Goal: Information Seeking & Learning: Check status

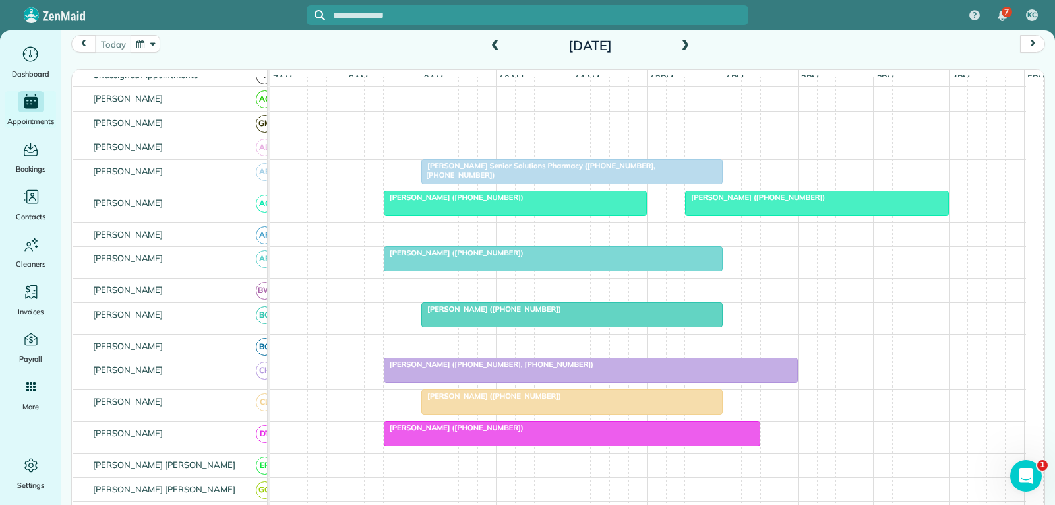
scroll to position [56, 0]
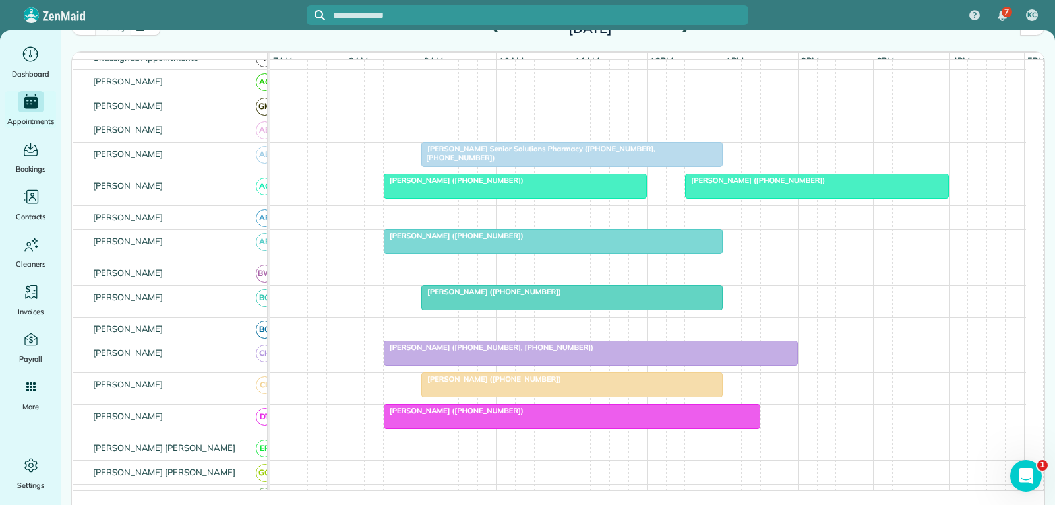
click at [613, 185] on div "[PERSON_NAME] ([PHONE_NUMBER])" at bounding box center [515, 179] width 255 height 9
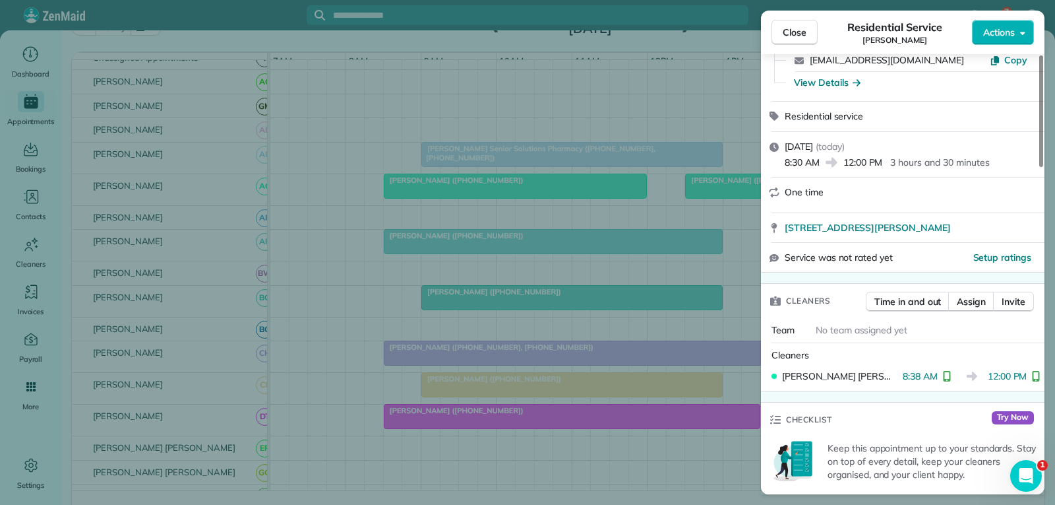
scroll to position [132, 0]
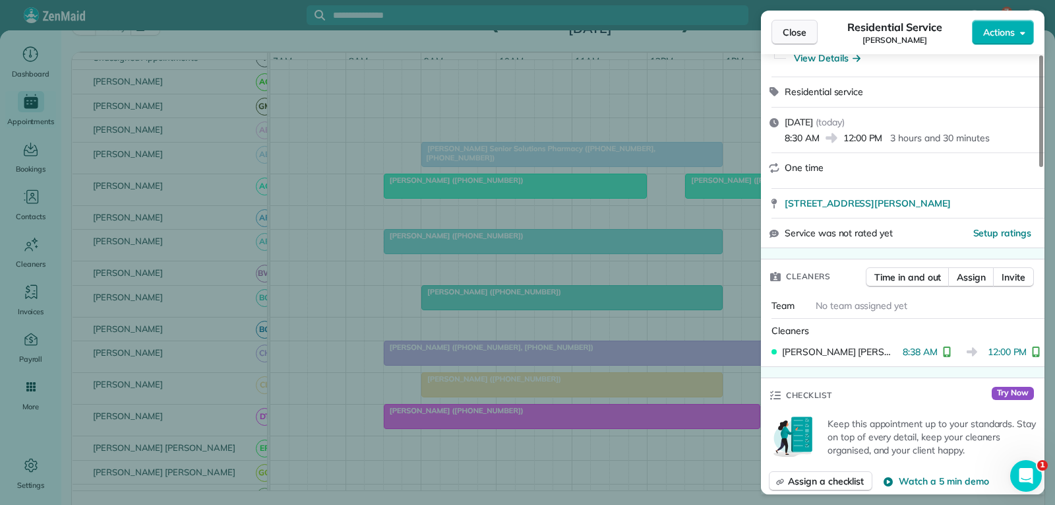
click at [806, 28] on span "Close" at bounding box center [795, 32] width 24 height 13
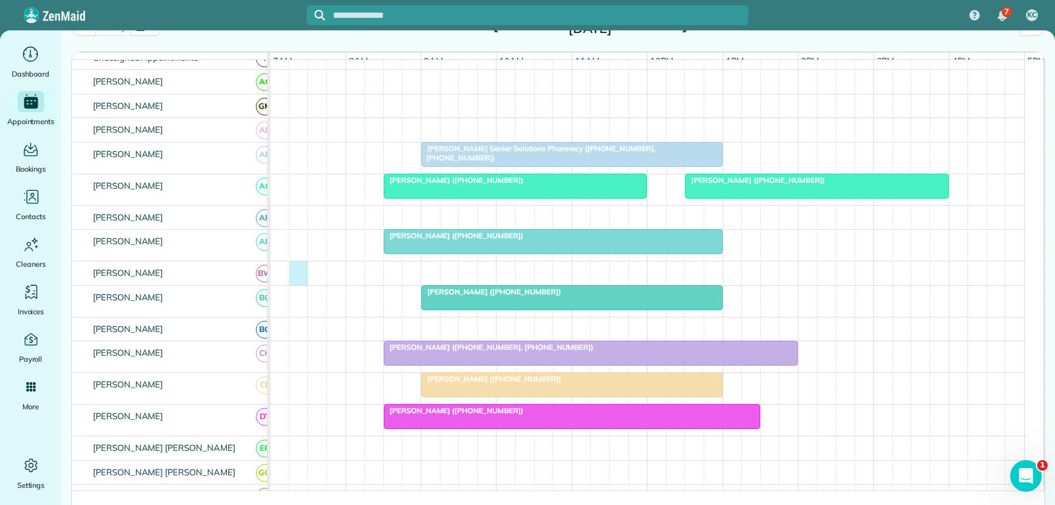
click at [296, 285] on div at bounding box center [648, 273] width 756 height 24
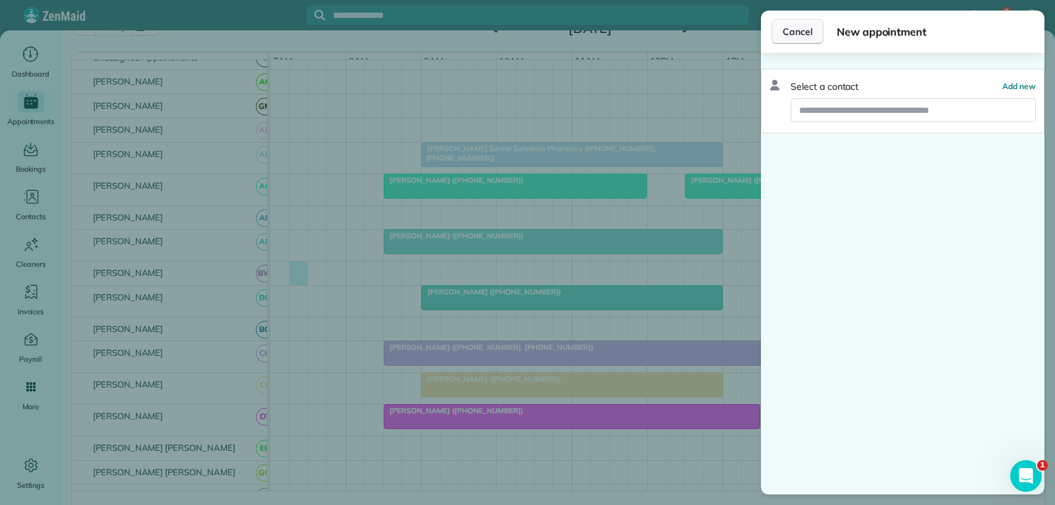
click at [805, 33] on span "Cancel" at bounding box center [798, 31] width 30 height 13
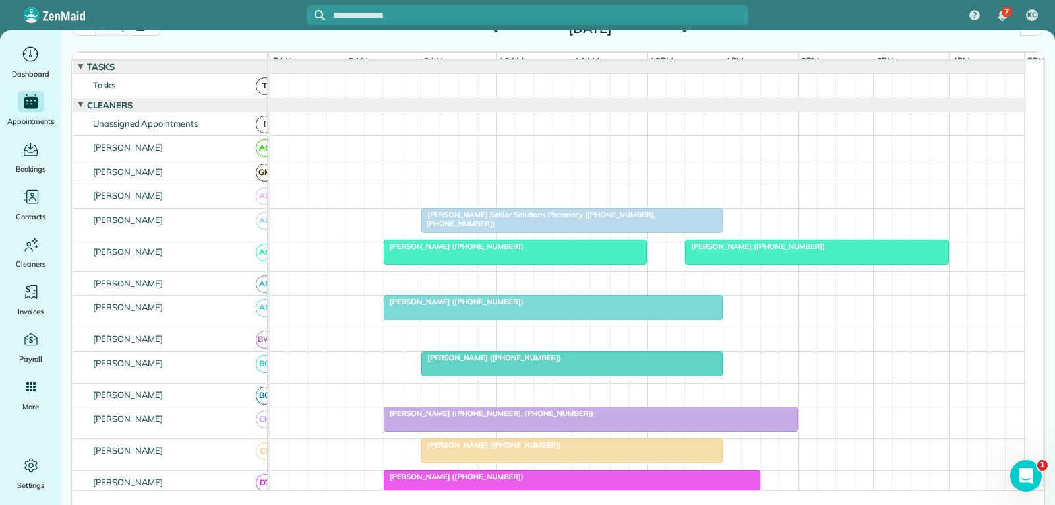
click at [624, 232] on div at bounding box center [572, 220] width 300 height 24
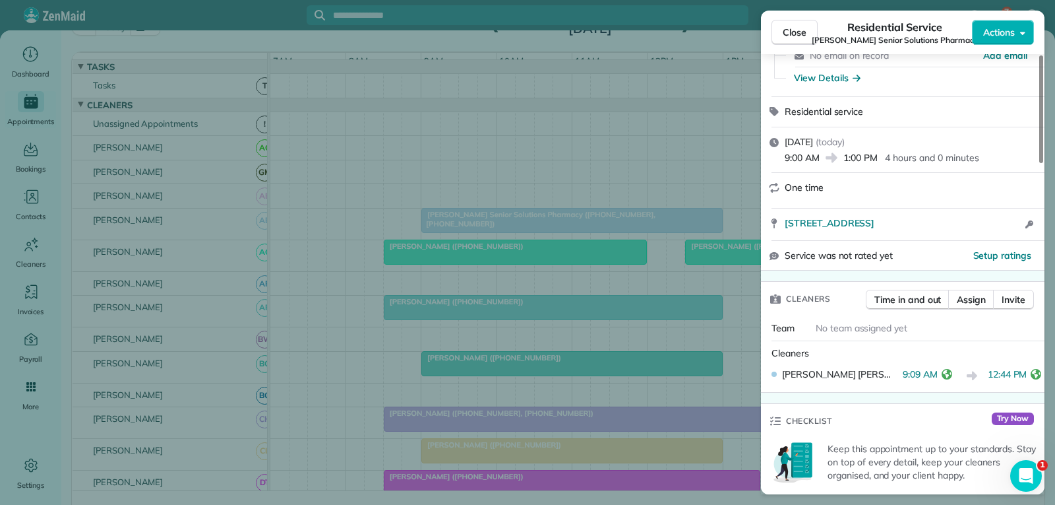
scroll to position [202, 0]
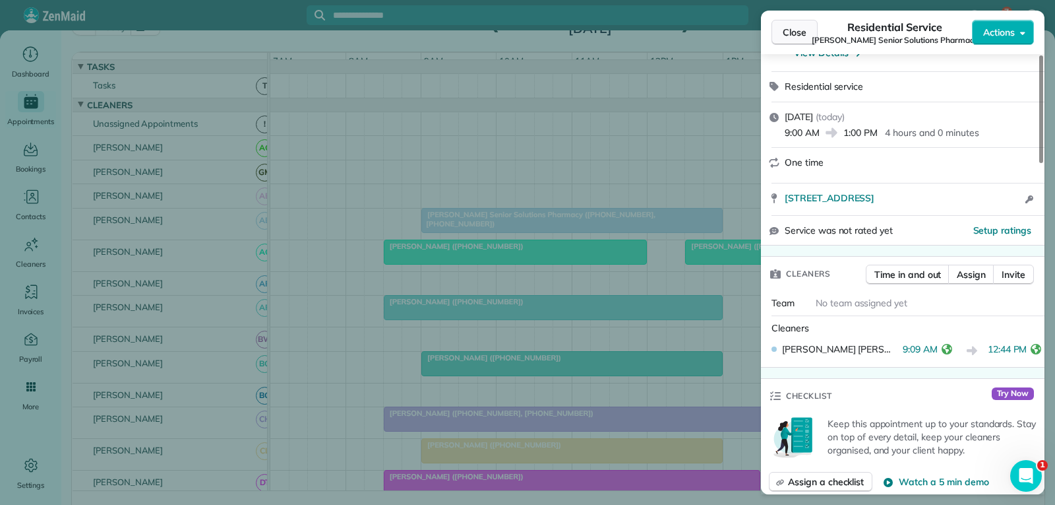
click at [799, 34] on span "Close" at bounding box center [795, 32] width 24 height 13
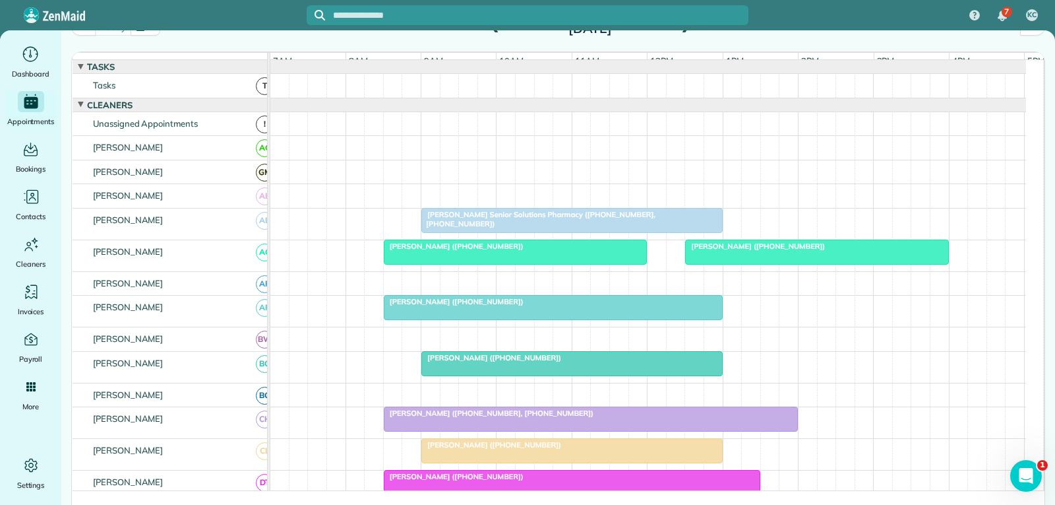
click at [797, 251] on div "[PERSON_NAME] ([PHONE_NUMBER])" at bounding box center [816, 245] width 255 height 9
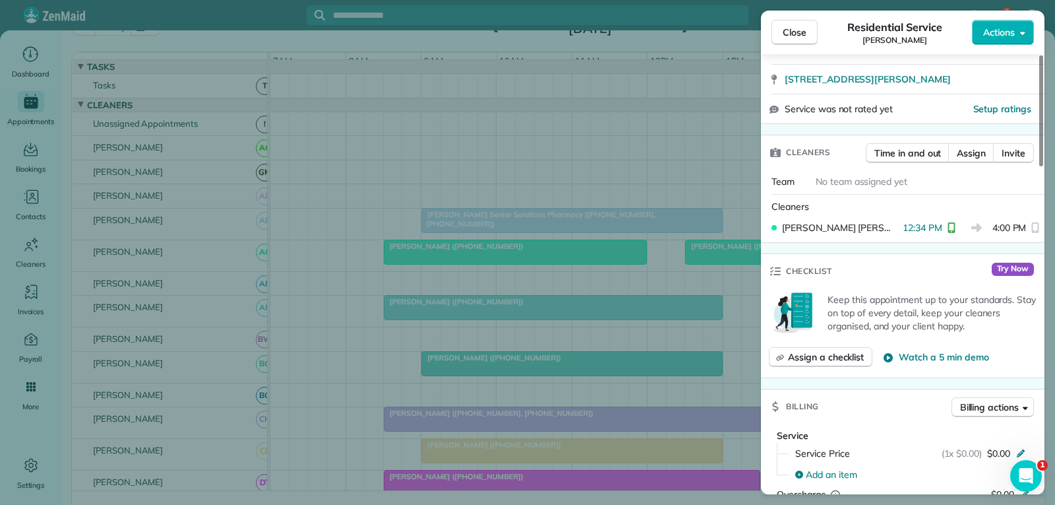
scroll to position [264, 0]
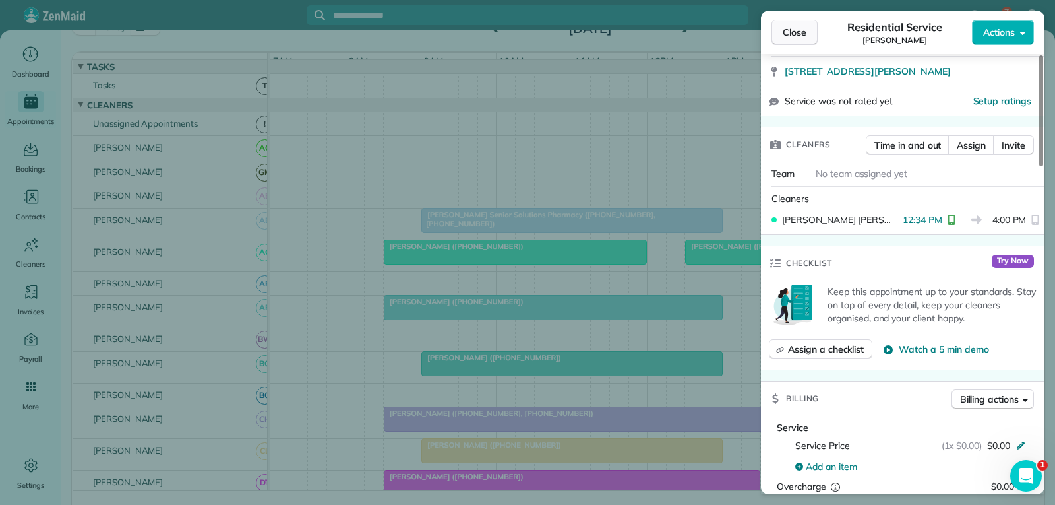
click at [803, 33] on span "Close" at bounding box center [795, 32] width 24 height 13
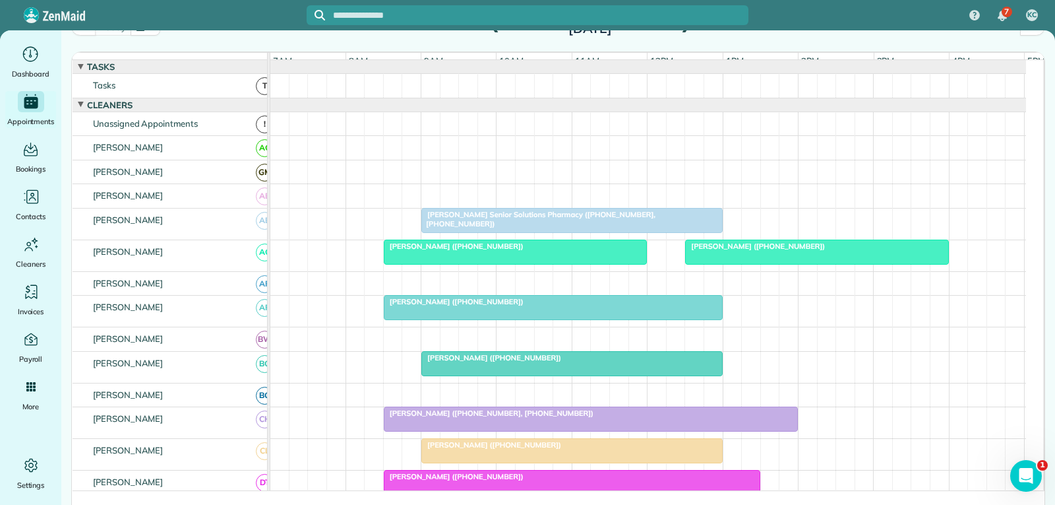
click at [538, 306] on div "[PERSON_NAME] ([PHONE_NUMBER])" at bounding box center [553, 301] width 331 height 9
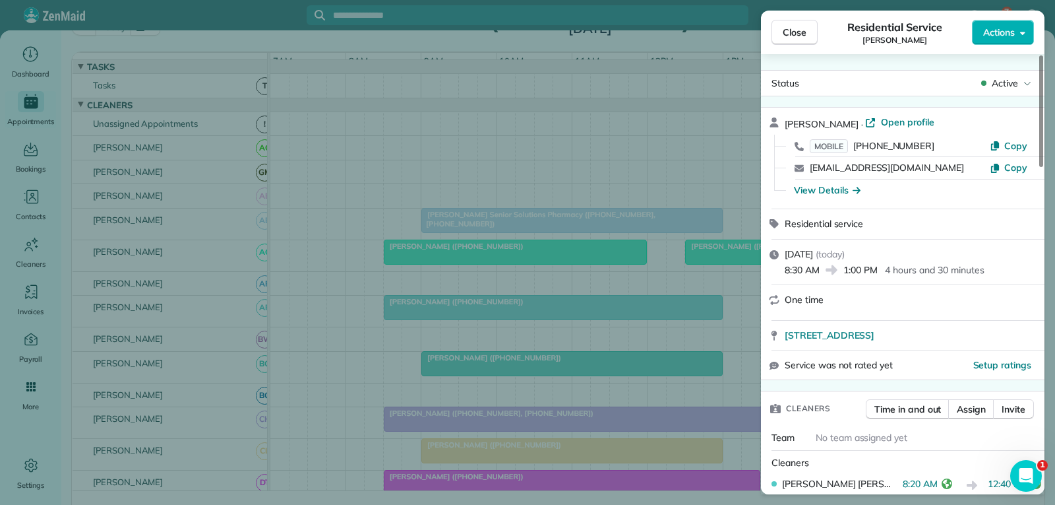
scroll to position [132, 0]
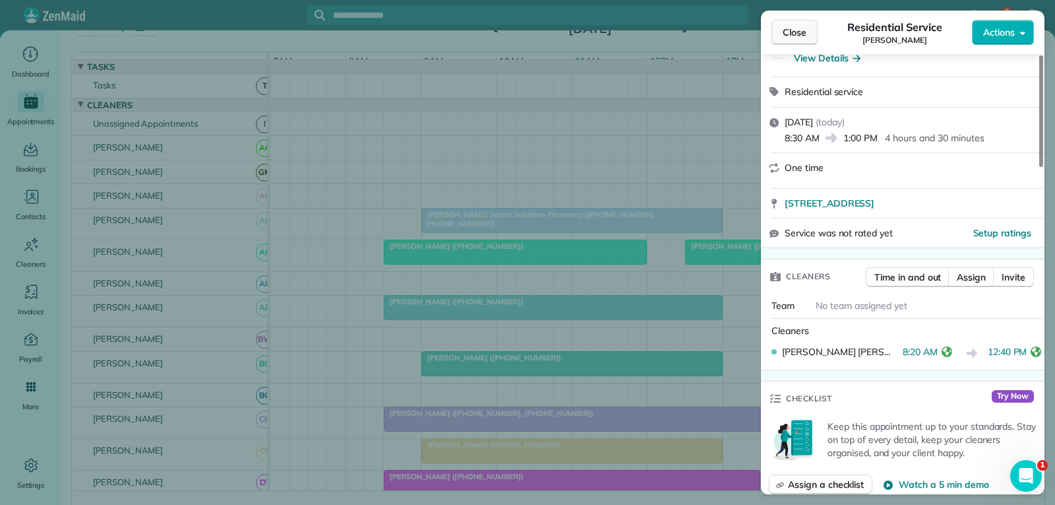
click at [785, 34] on span "Close" at bounding box center [795, 32] width 24 height 13
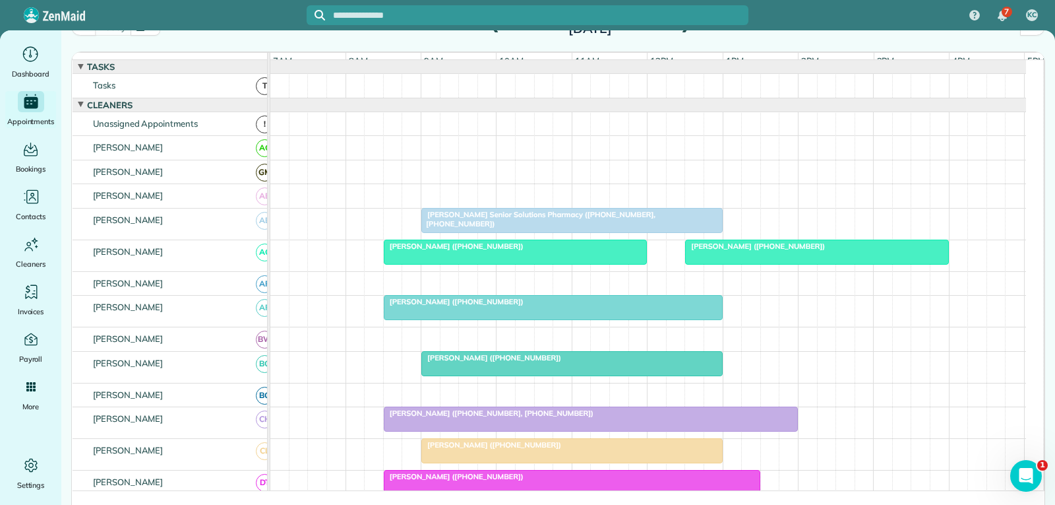
click at [531, 362] on span "[PERSON_NAME] ([PHONE_NUMBER])" at bounding box center [491, 357] width 141 height 9
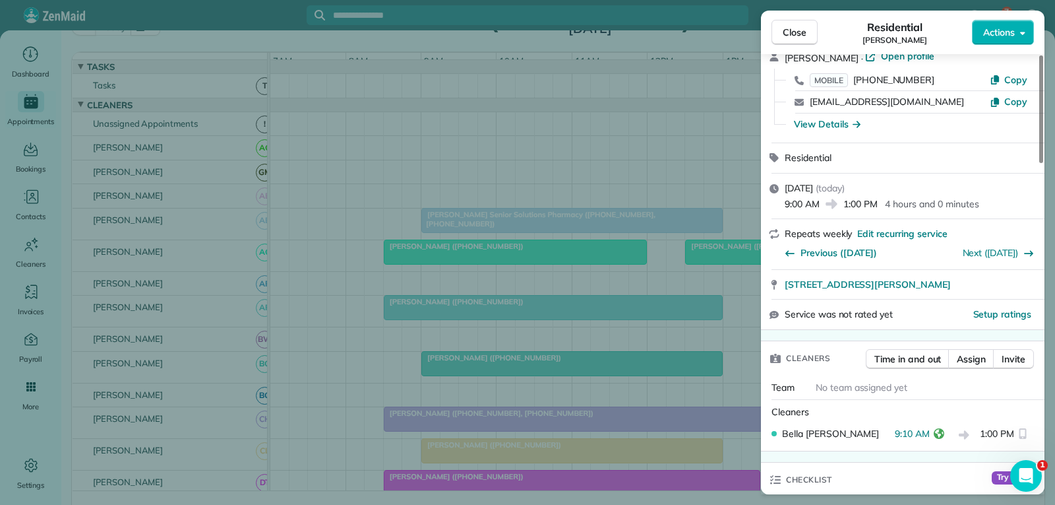
scroll to position [198, 0]
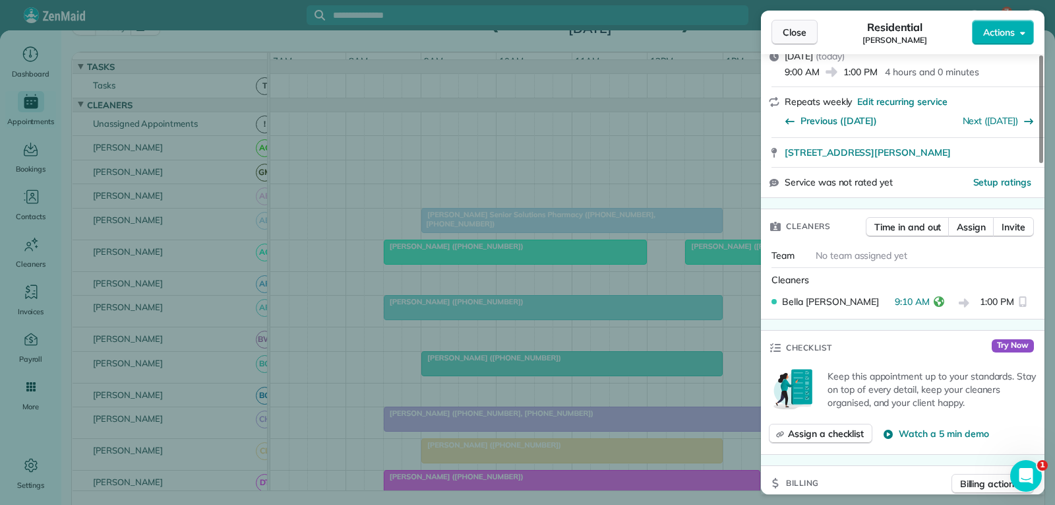
drag, startPoint x: 799, startPoint y: 28, endPoint x: 662, endPoint y: 268, distance: 276.9
click at [799, 28] on span "Close" at bounding box center [795, 32] width 24 height 13
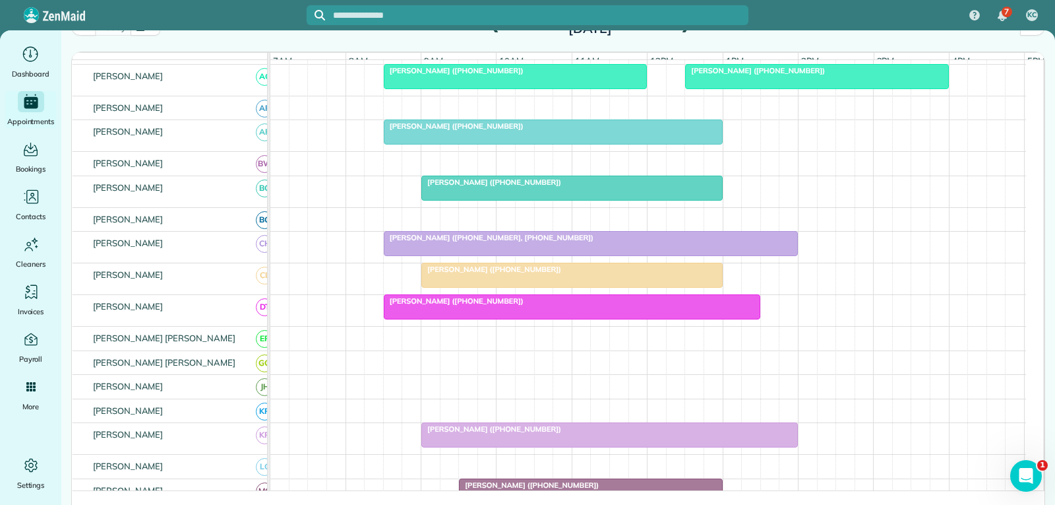
scroll to position [198, 0]
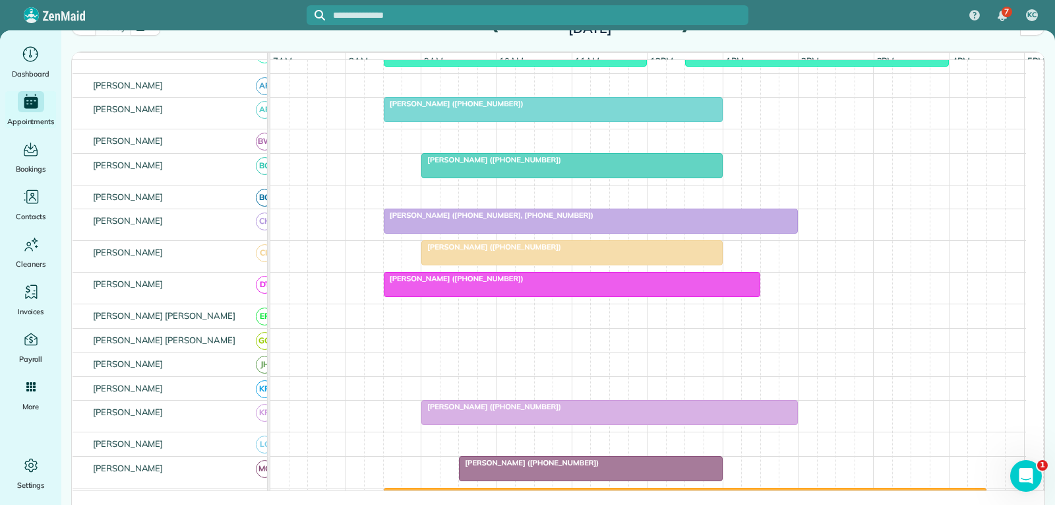
click at [612, 264] on div at bounding box center [572, 253] width 300 height 24
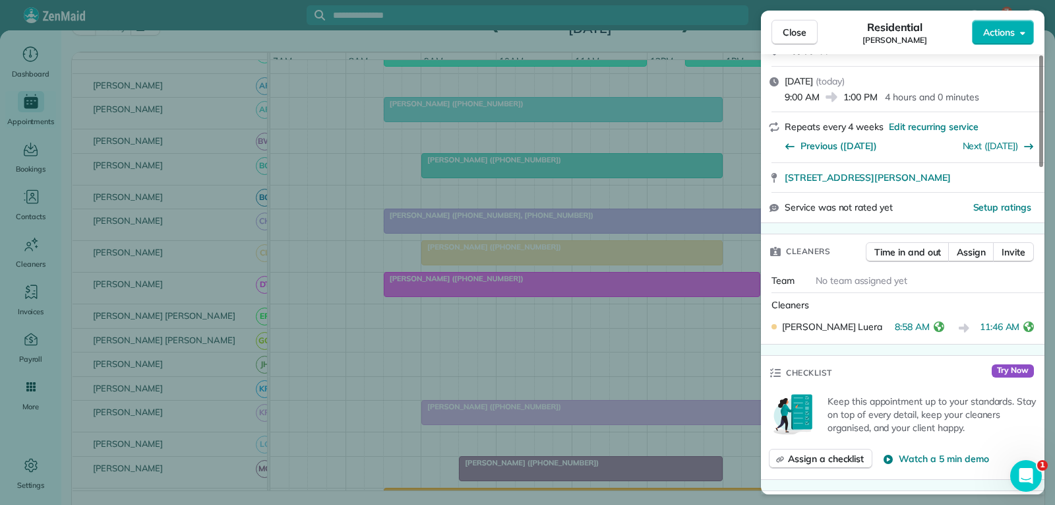
scroll to position [198, 0]
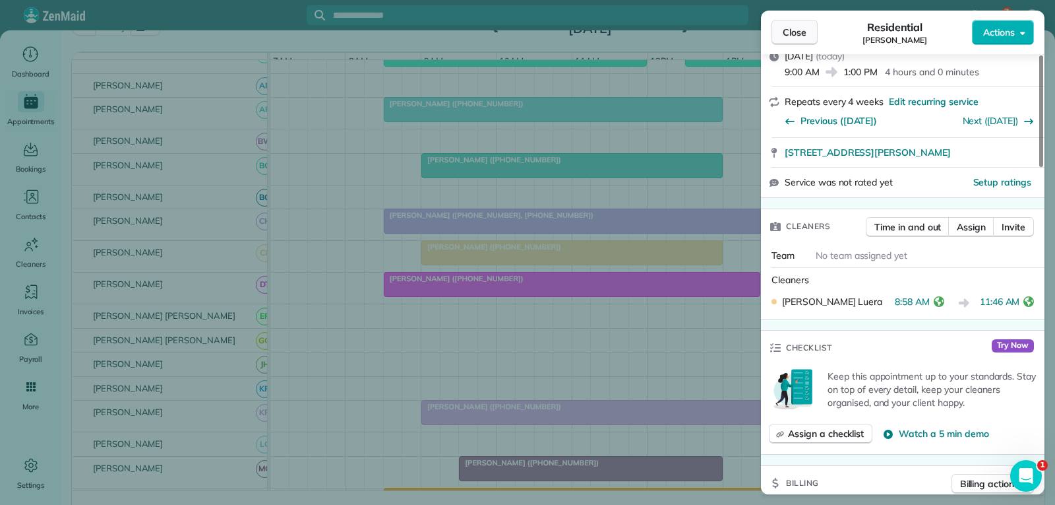
click at [806, 38] on span "Close" at bounding box center [795, 32] width 24 height 13
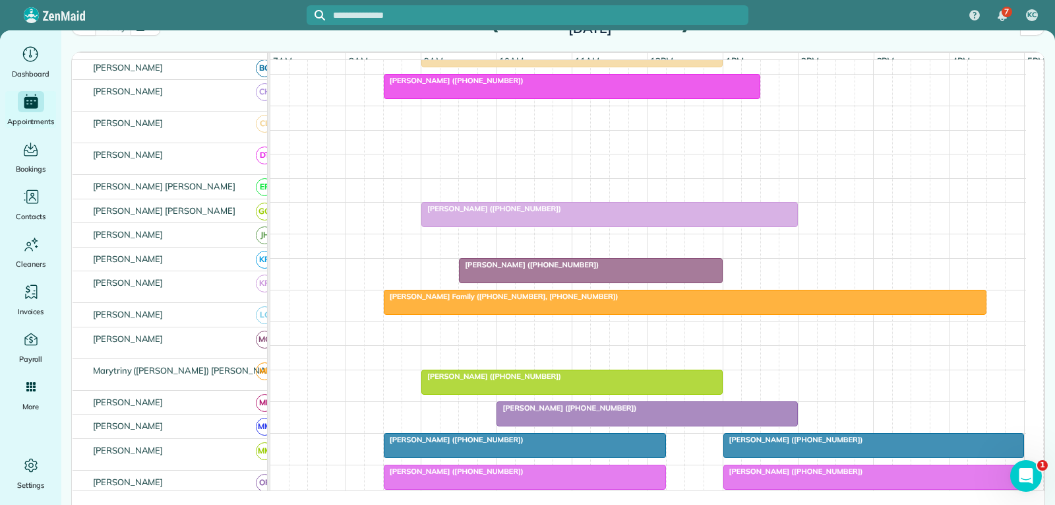
scroll to position [396, 0]
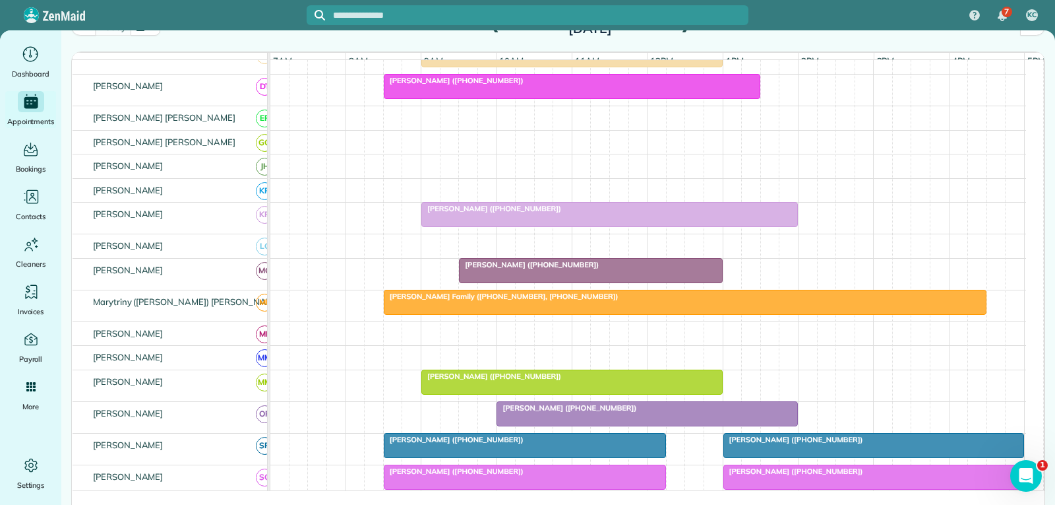
click at [639, 269] on div "[PERSON_NAME] ([PHONE_NUMBER])" at bounding box center [590, 264] width 255 height 9
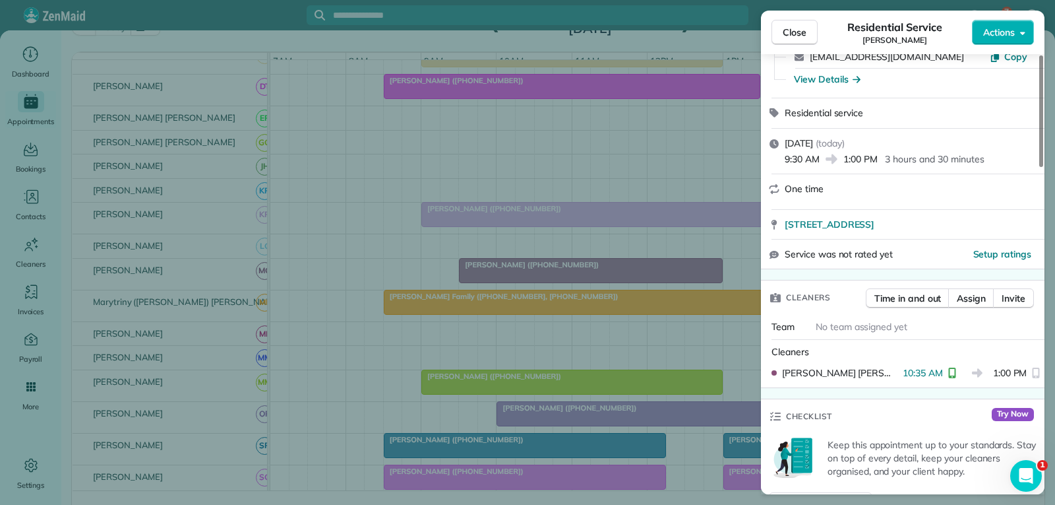
scroll to position [132, 0]
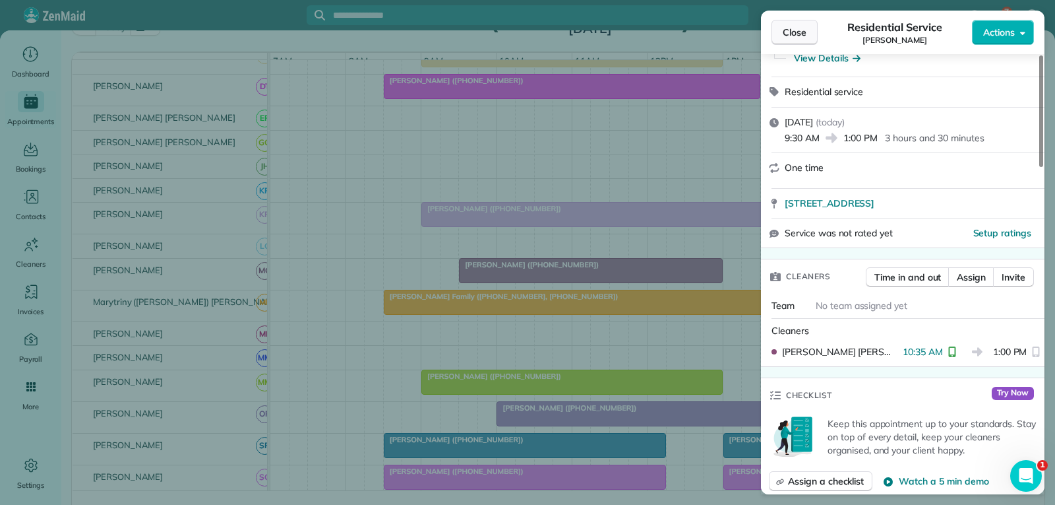
click at [798, 32] on span "Close" at bounding box center [795, 32] width 24 height 13
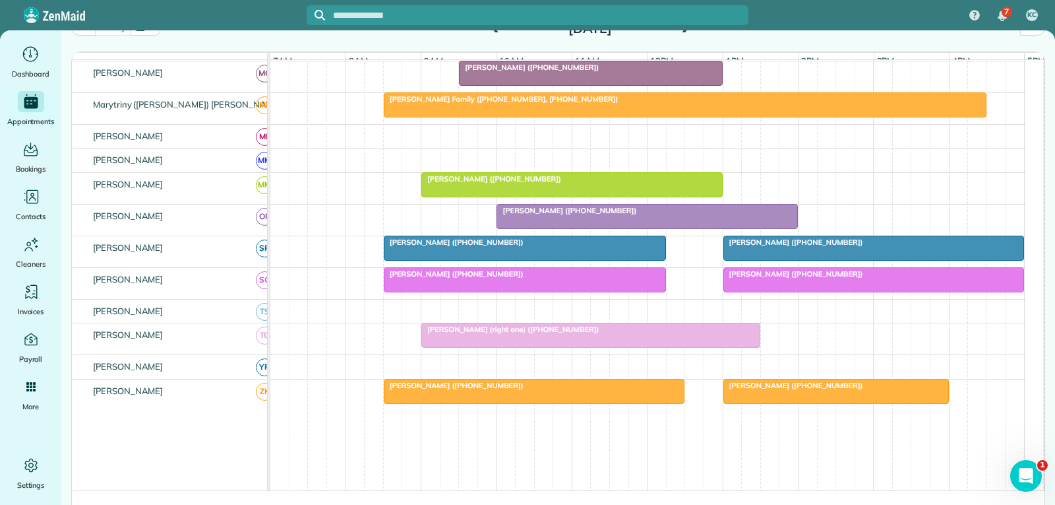
scroll to position [594, 0]
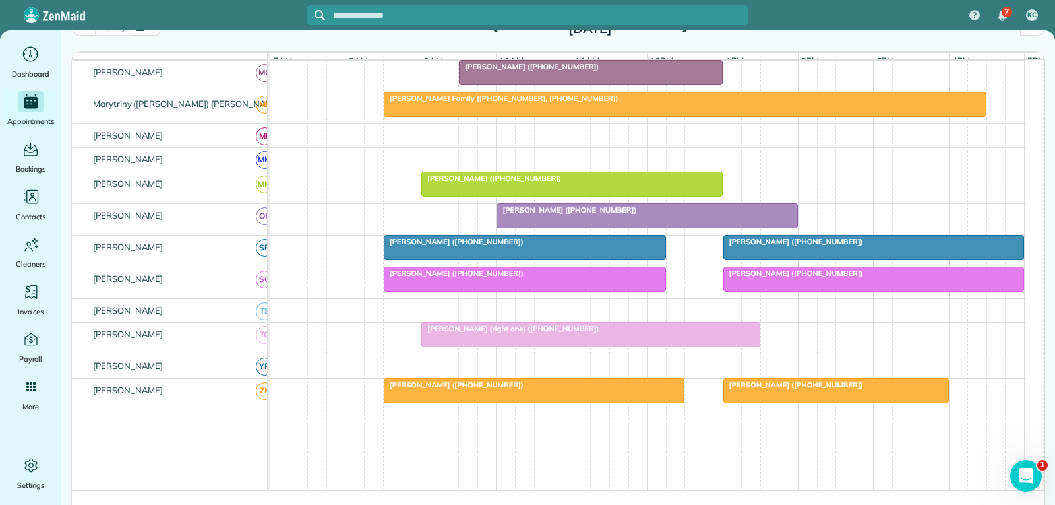
click at [597, 259] on div at bounding box center [525, 247] width 281 height 24
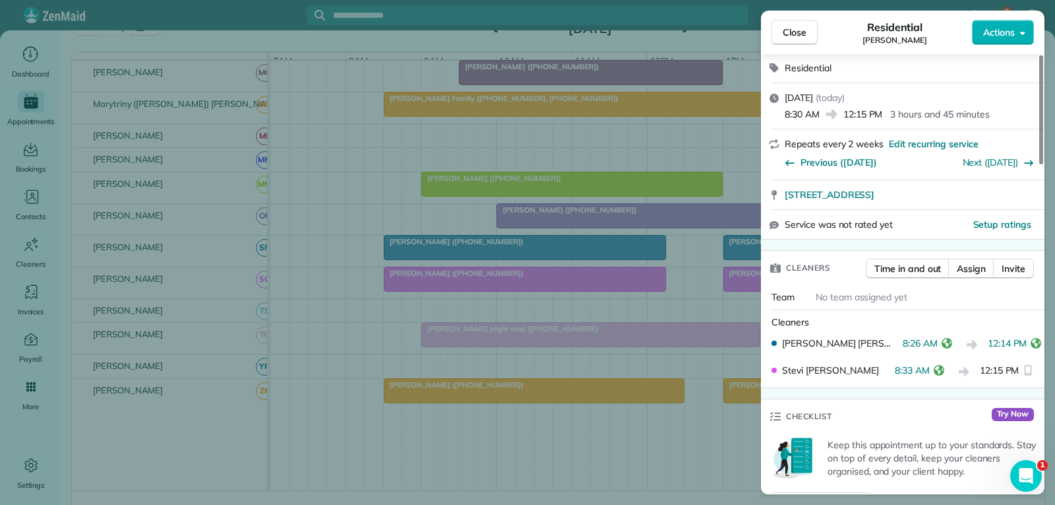
scroll to position [198, 0]
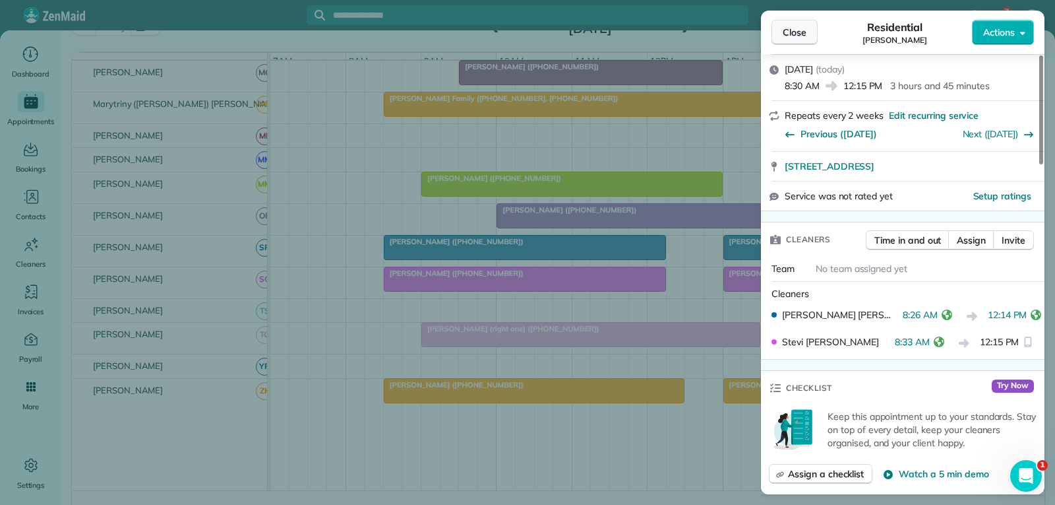
click at [796, 32] on span "Close" at bounding box center [795, 32] width 24 height 13
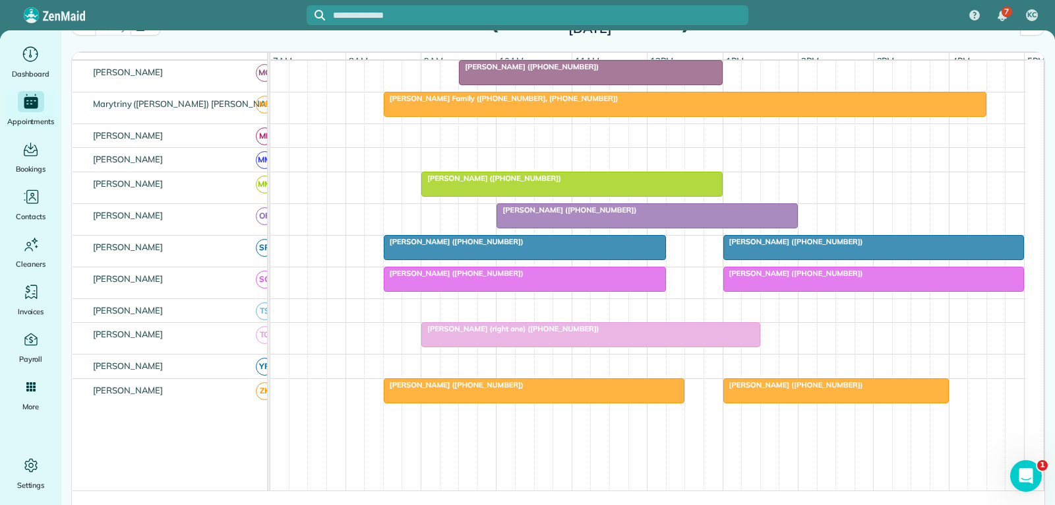
click at [813, 257] on div at bounding box center [874, 247] width 300 height 24
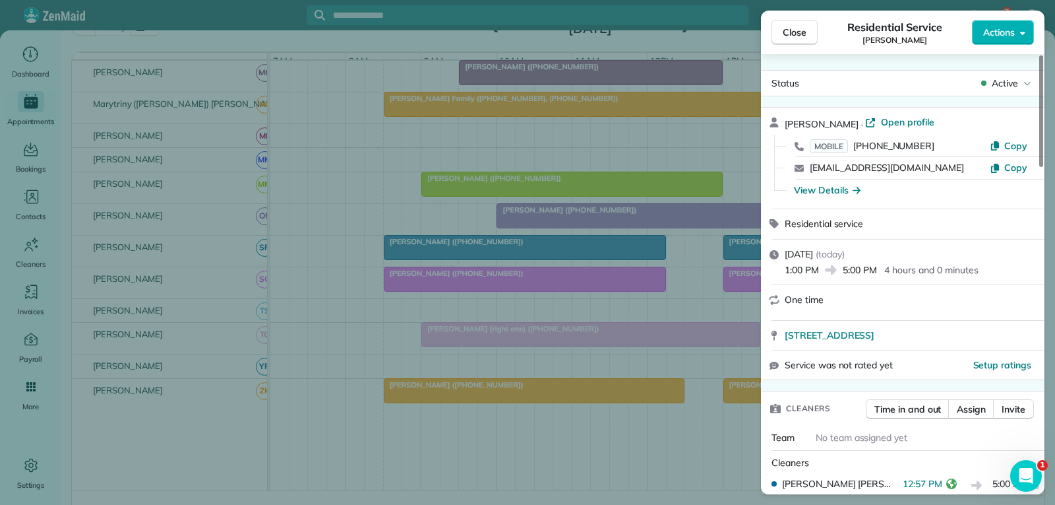
scroll to position [132, 0]
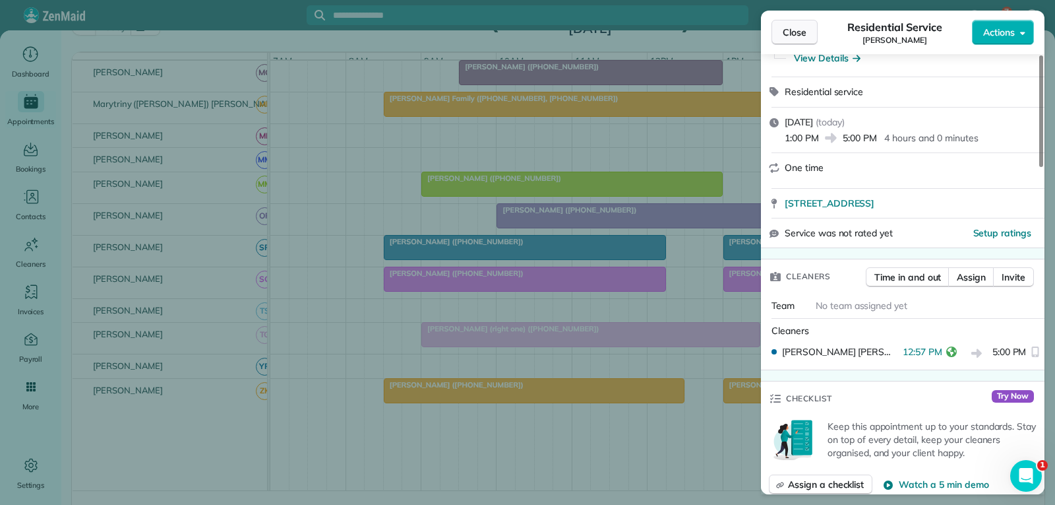
click at [800, 30] on span "Close" at bounding box center [795, 32] width 24 height 13
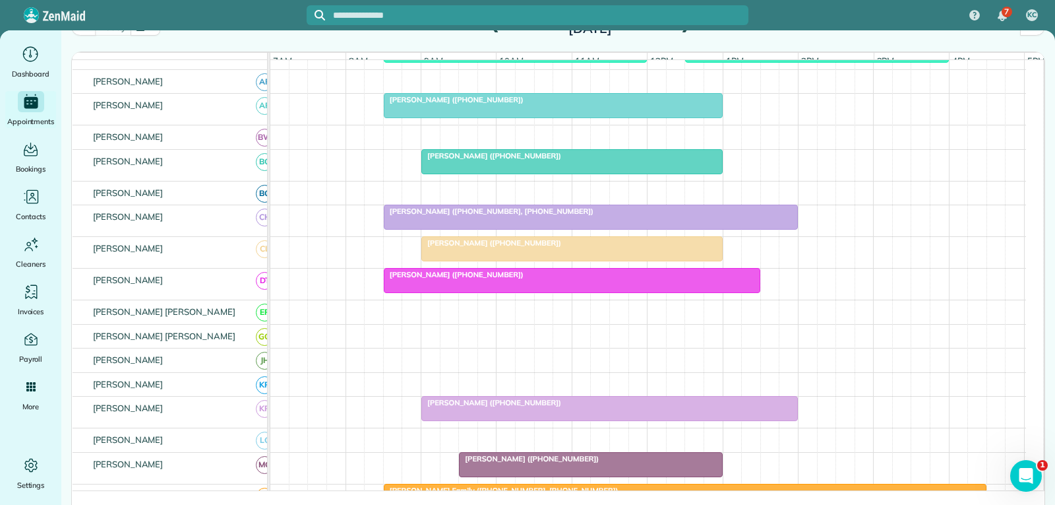
scroll to position [198, 0]
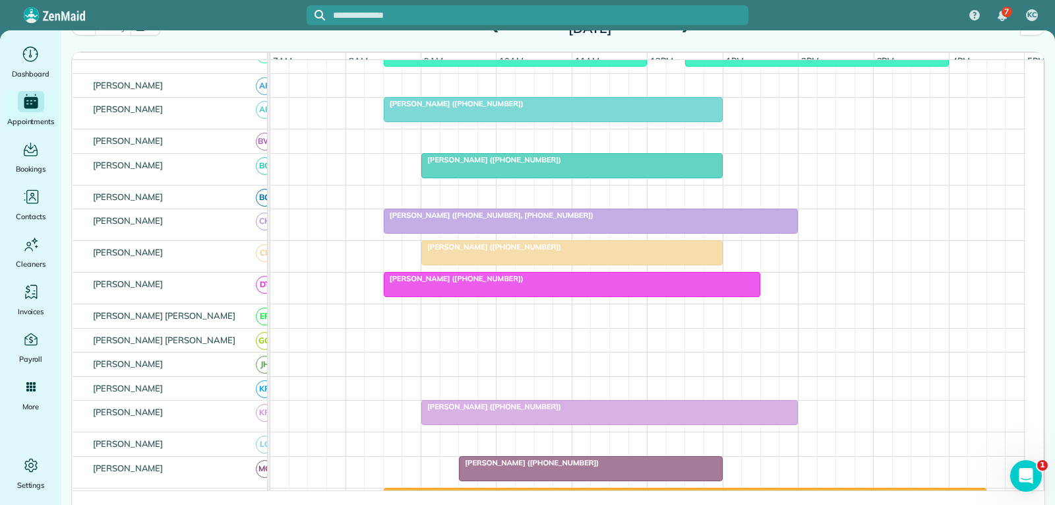
click at [567, 295] on div at bounding box center [572, 284] width 375 height 24
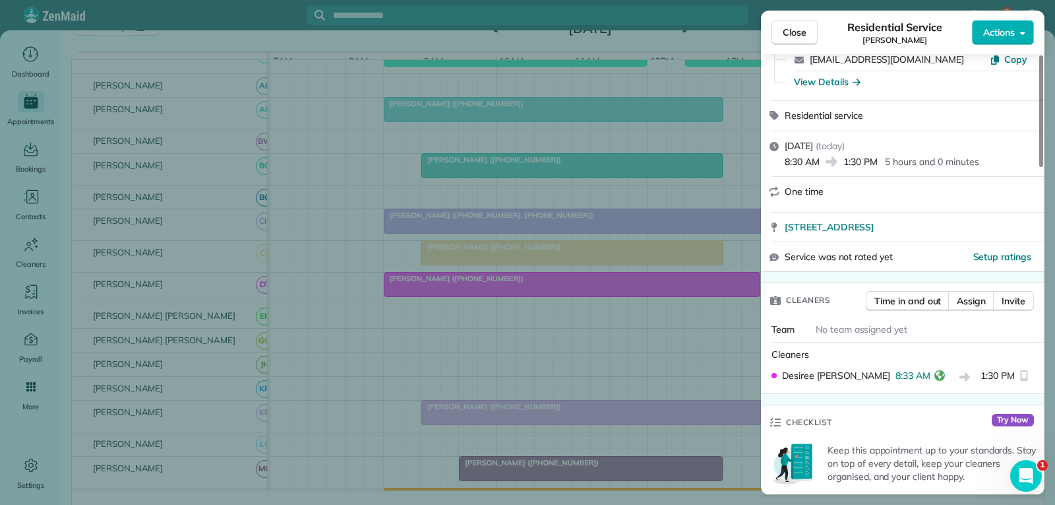
scroll to position [132, 0]
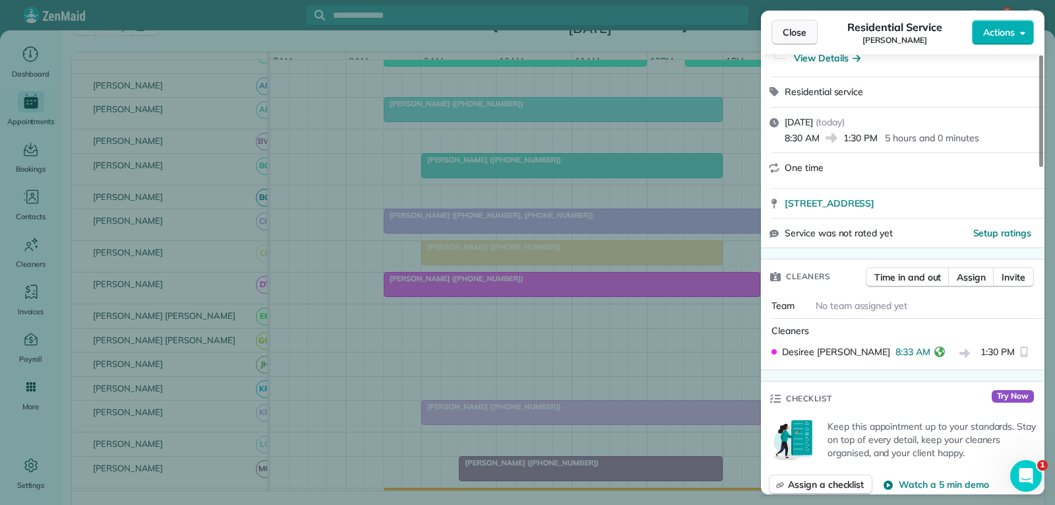
click at [813, 27] on button "Close" at bounding box center [795, 32] width 46 height 25
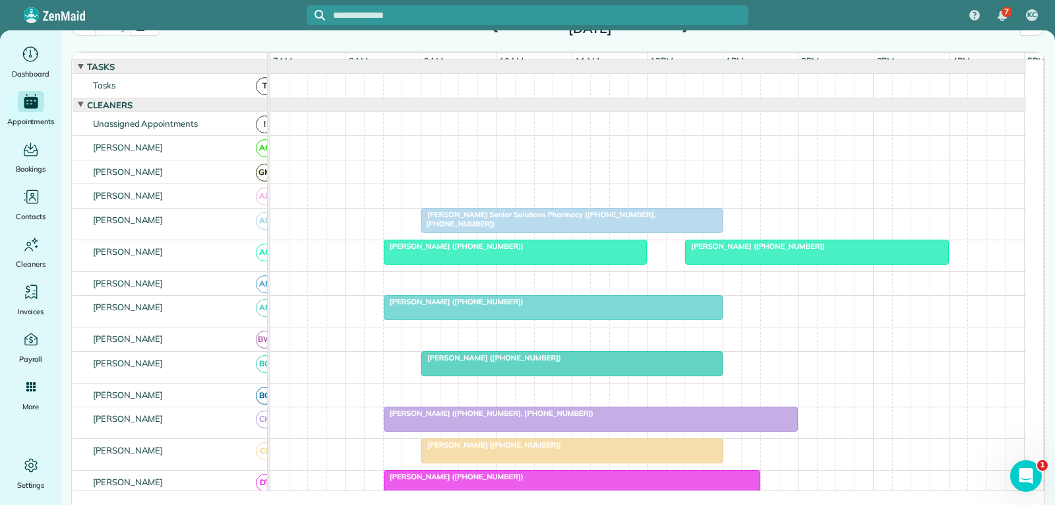
click at [503, 373] on div at bounding box center [572, 364] width 300 height 24
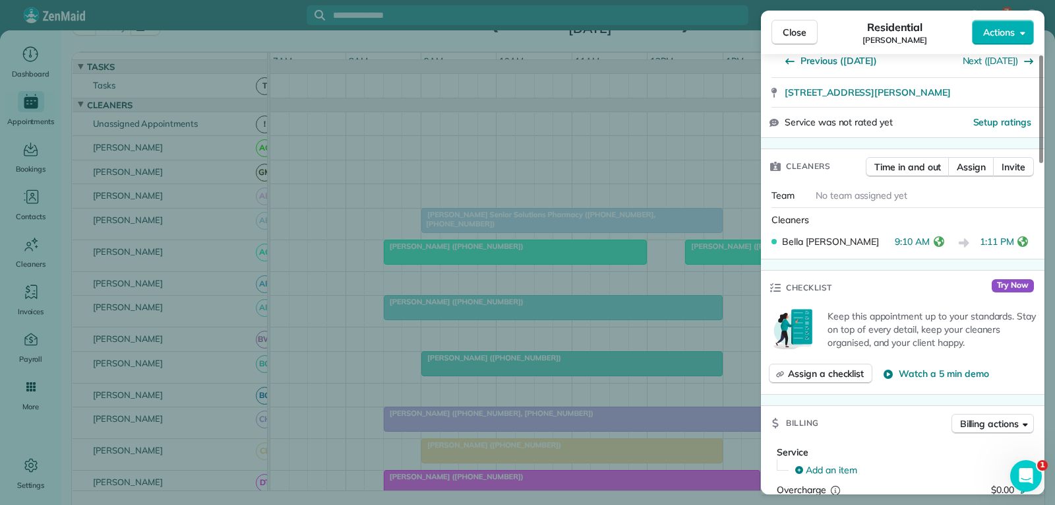
scroll to position [264, 0]
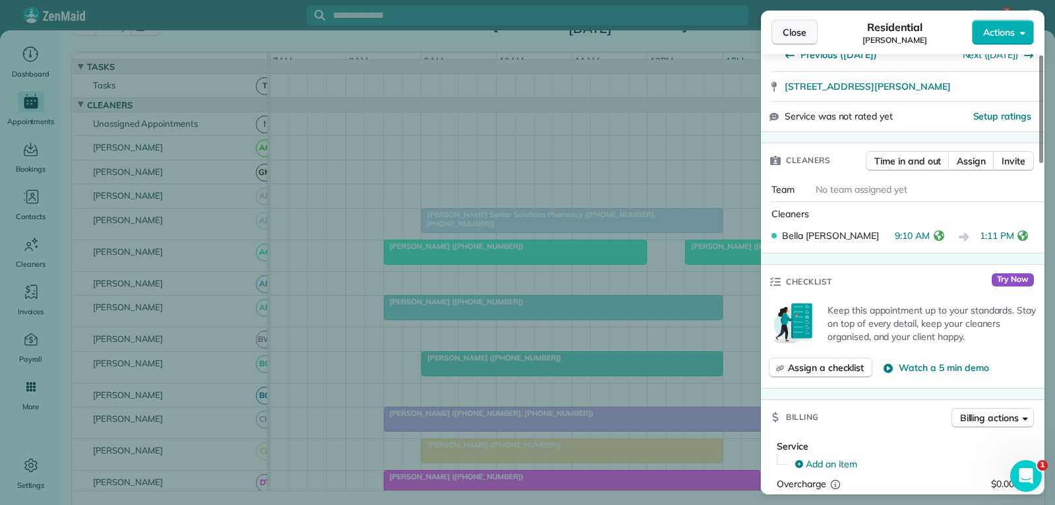
click at [795, 33] on span "Close" at bounding box center [795, 32] width 24 height 13
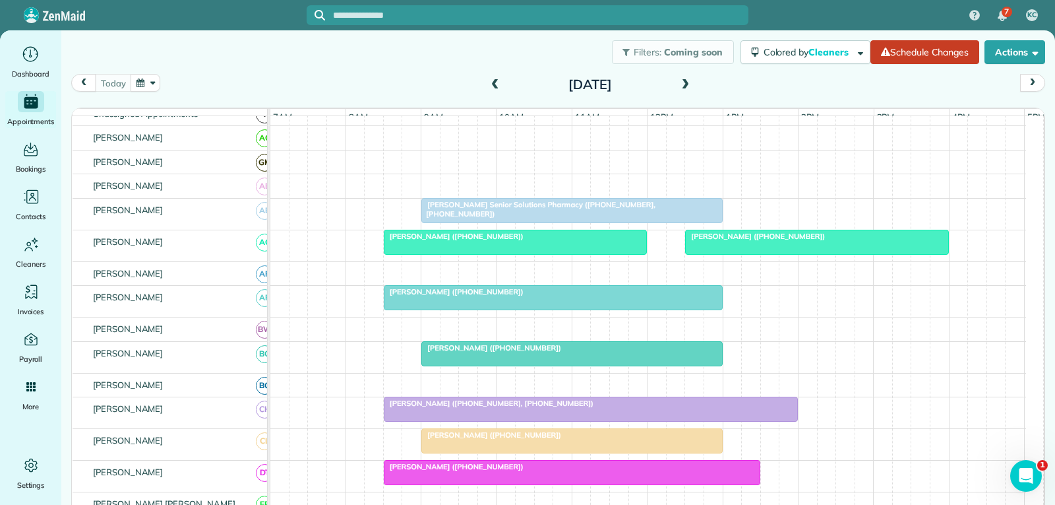
scroll to position [132, 0]
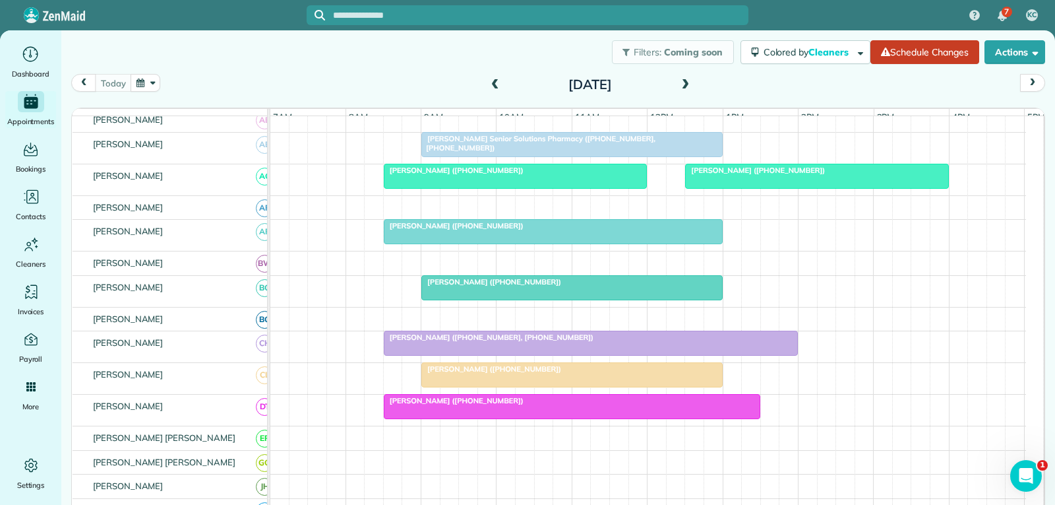
click at [647, 342] on div "[PERSON_NAME] ([PHONE_NUMBER], [PHONE_NUMBER])" at bounding box center [591, 336] width 406 height 9
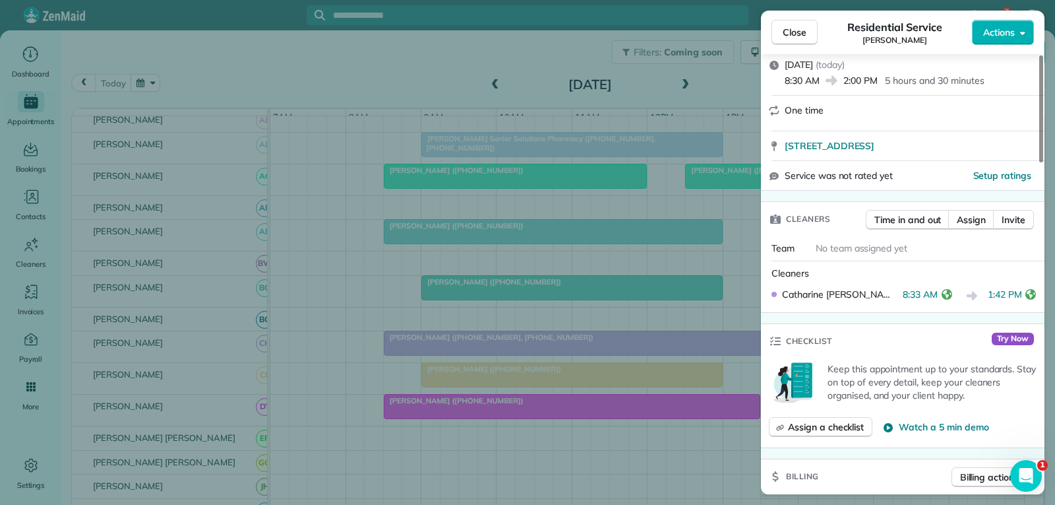
scroll to position [264, 0]
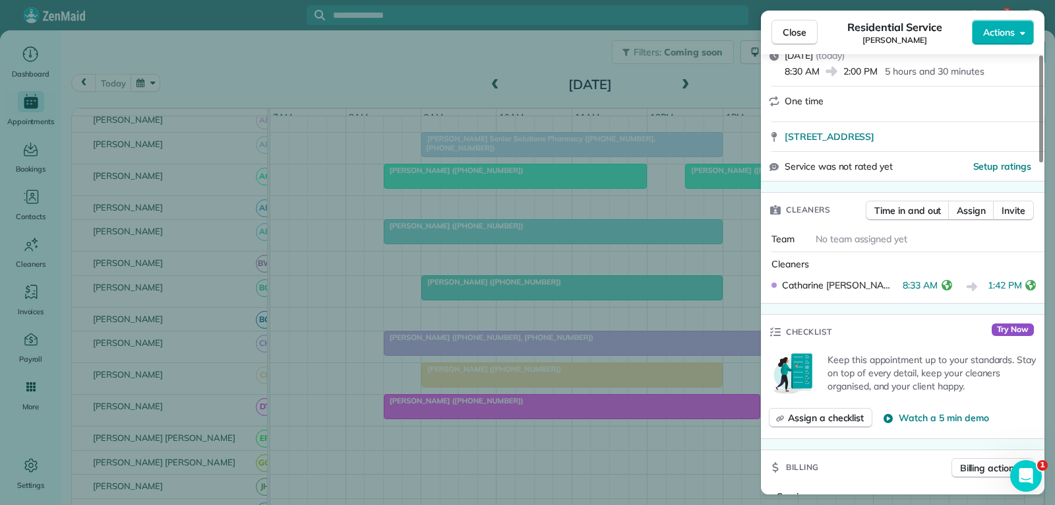
drag, startPoint x: 803, startPoint y: 34, endPoint x: 644, endPoint y: 150, distance: 197.2
click at [803, 34] on span "Close" at bounding box center [795, 32] width 24 height 13
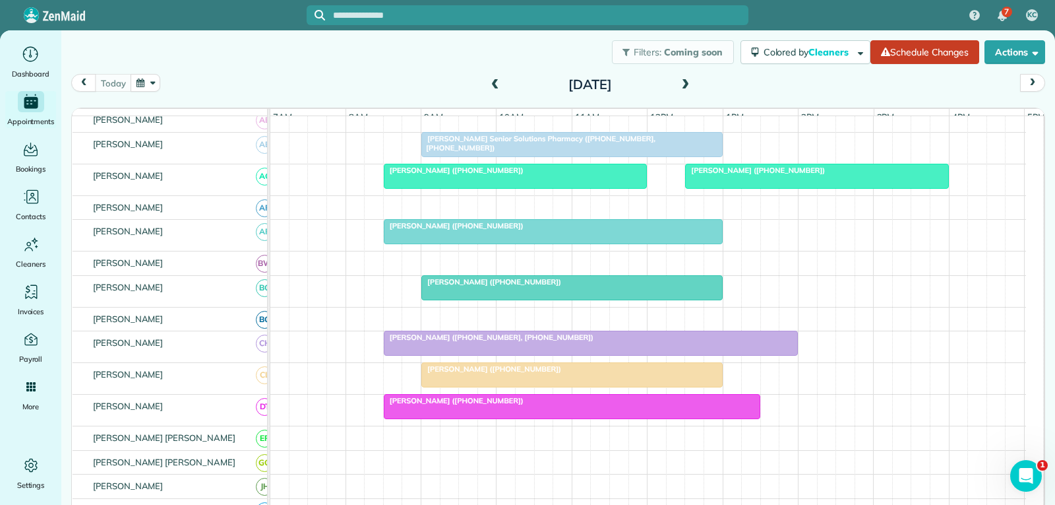
click at [515, 418] on div at bounding box center [572, 406] width 375 height 24
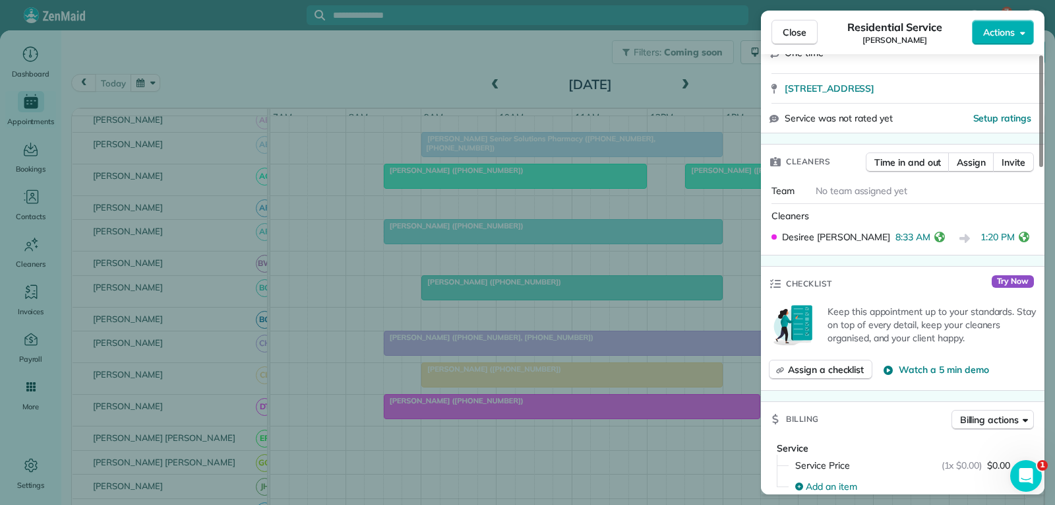
scroll to position [264, 0]
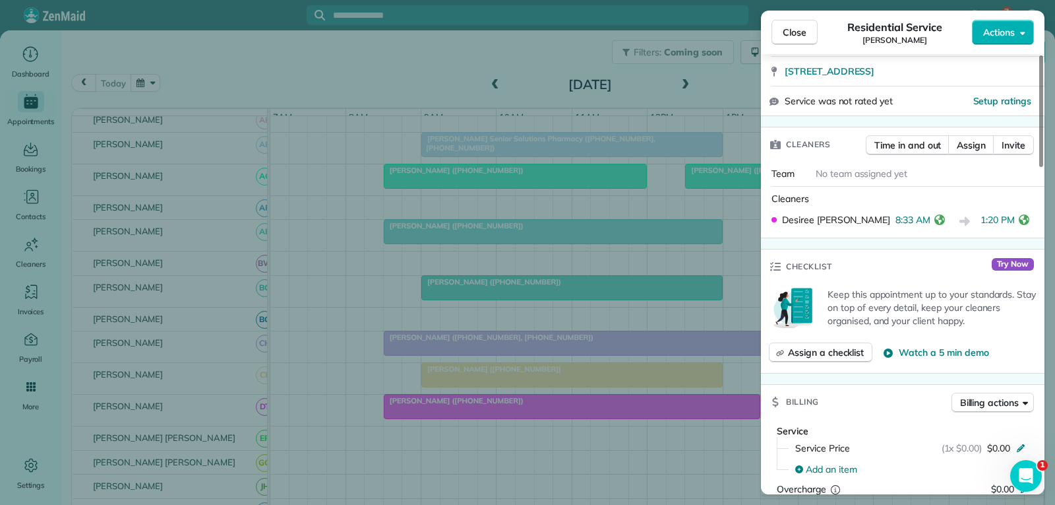
drag, startPoint x: 793, startPoint y: 36, endPoint x: 784, endPoint y: 47, distance: 14.1
click at [793, 36] on span "Close" at bounding box center [795, 32] width 24 height 13
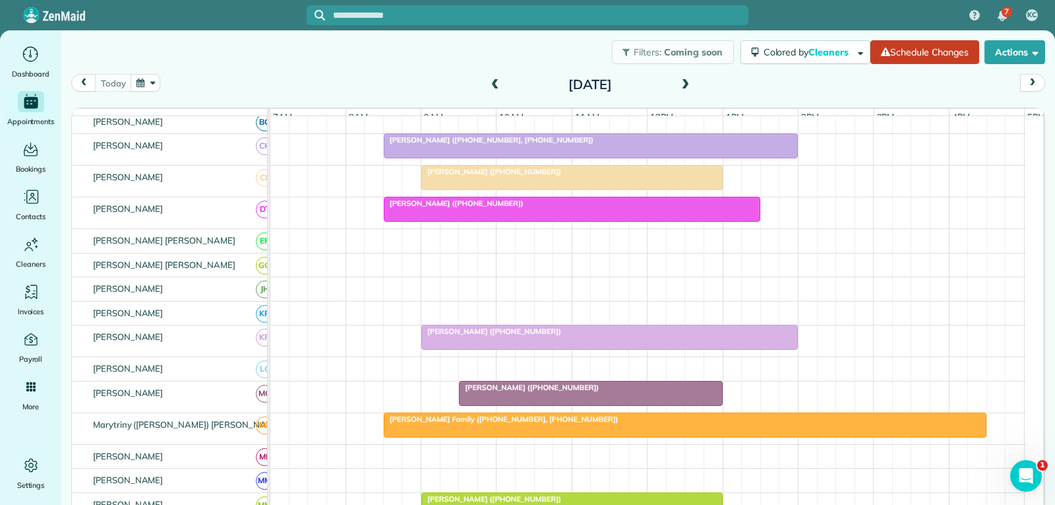
scroll to position [330, 0]
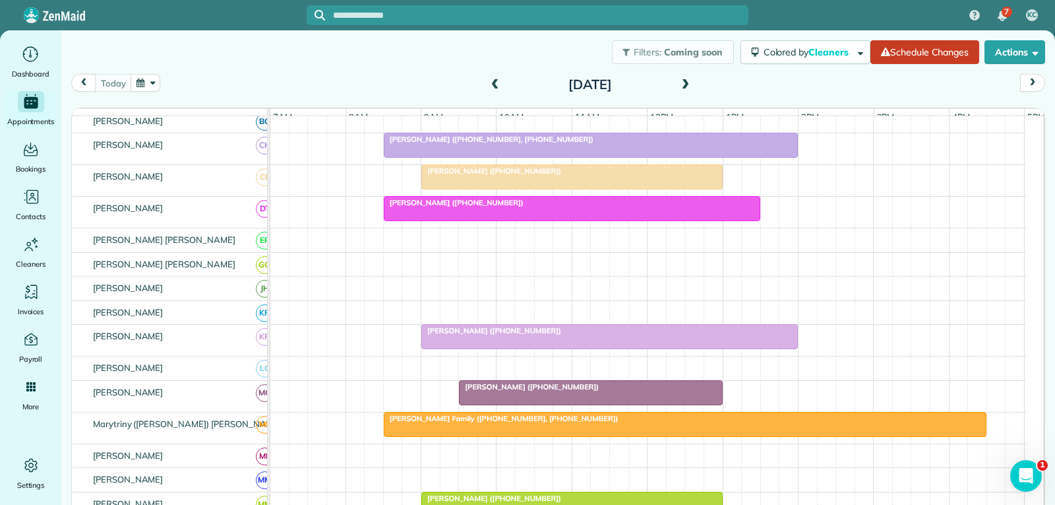
click at [569, 391] on span "[PERSON_NAME] ([PHONE_NUMBER])" at bounding box center [528, 386] width 141 height 9
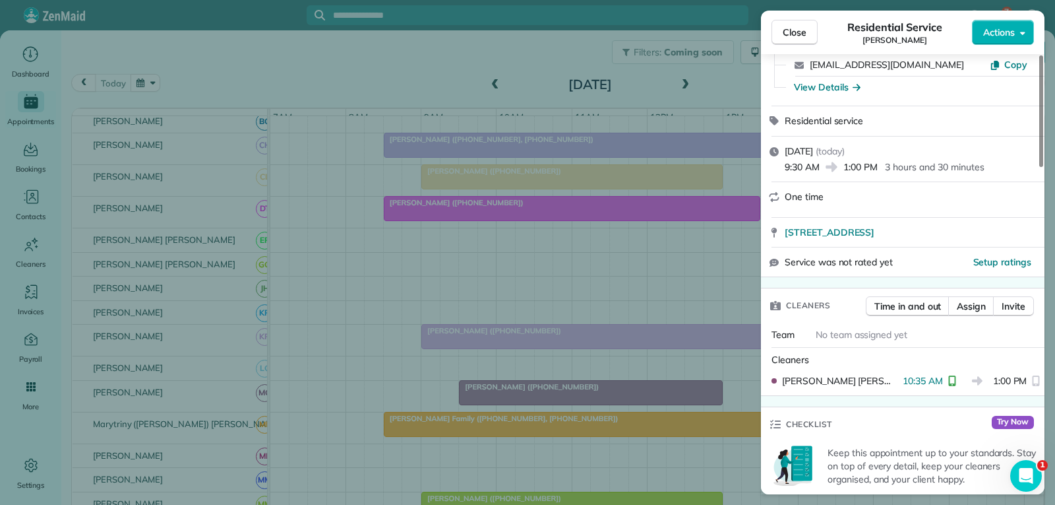
scroll to position [132, 0]
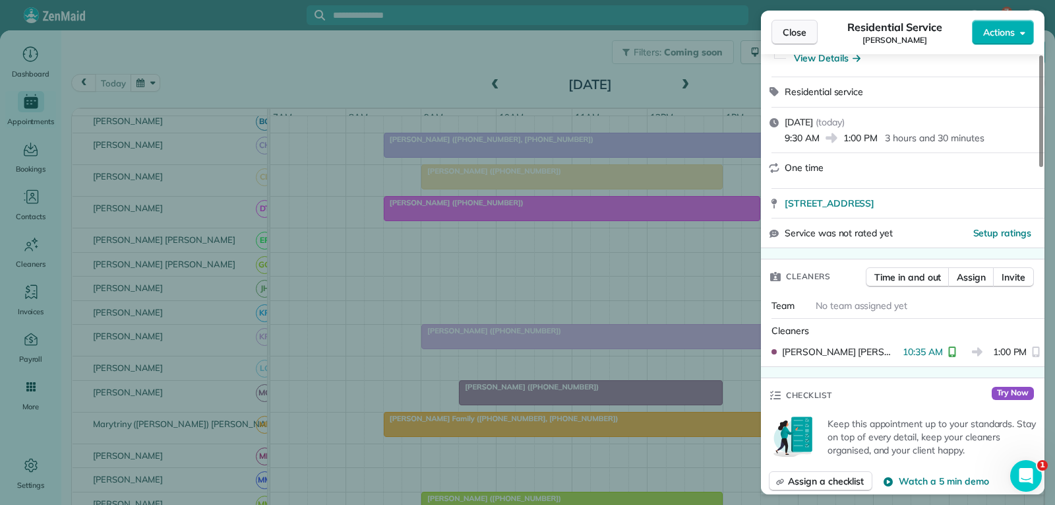
click at [788, 29] on span "Close" at bounding box center [795, 32] width 24 height 13
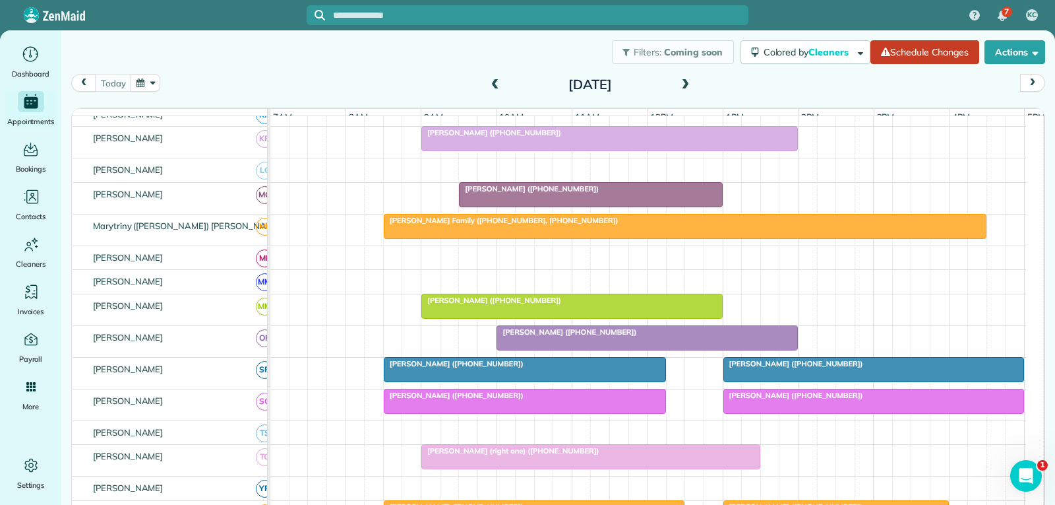
scroll to position [594, 0]
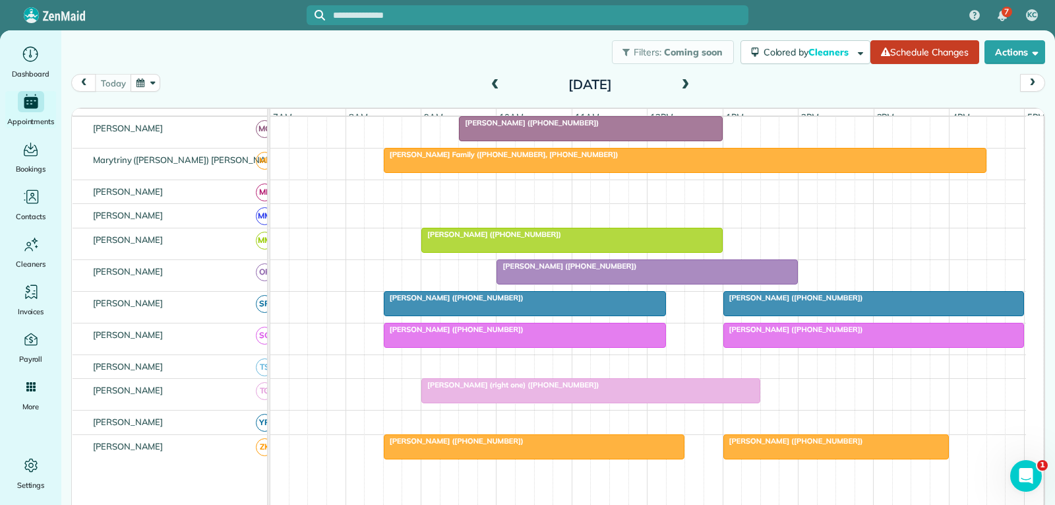
click at [576, 334] on div "[PERSON_NAME] ([PHONE_NUMBER])" at bounding box center [525, 329] width 274 height 9
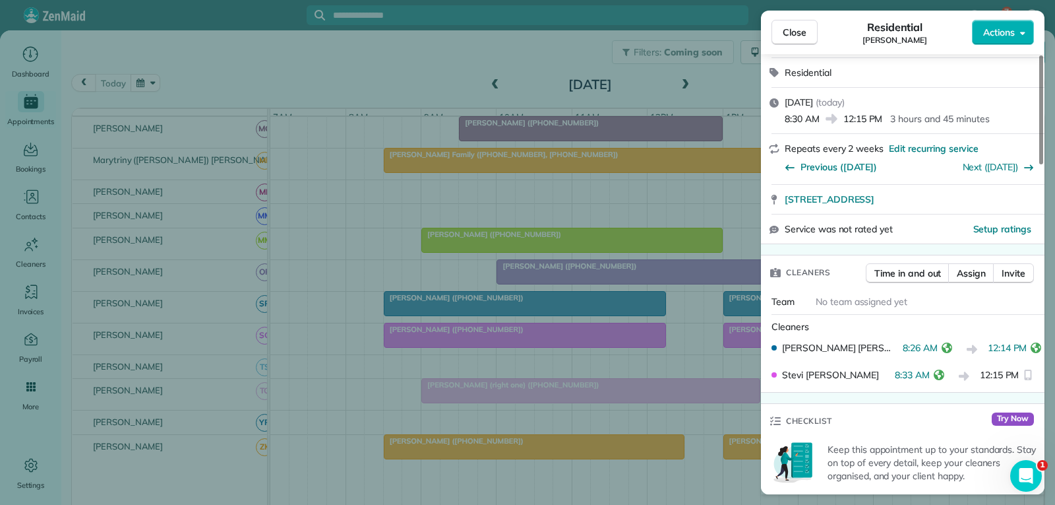
scroll to position [396, 0]
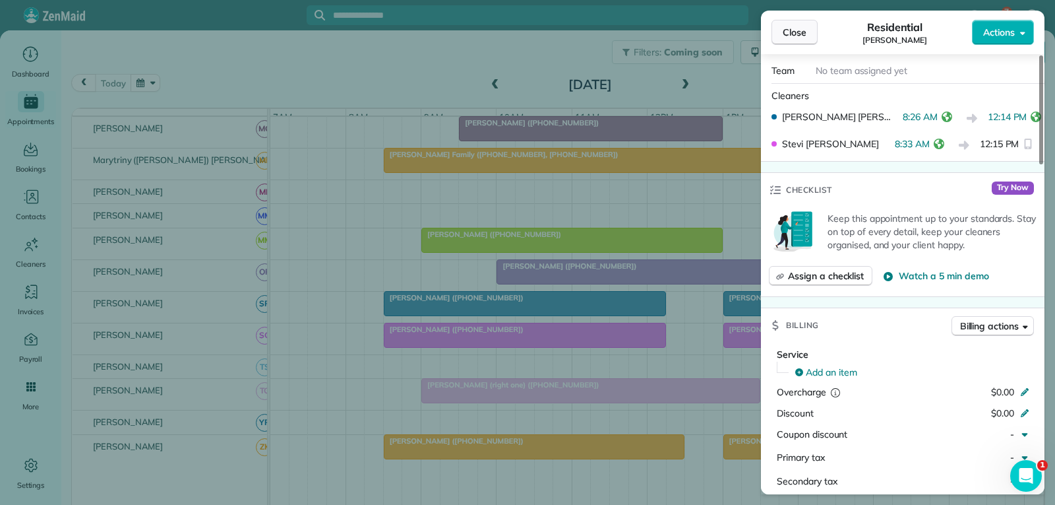
click at [784, 30] on span "Close" at bounding box center [795, 32] width 24 height 13
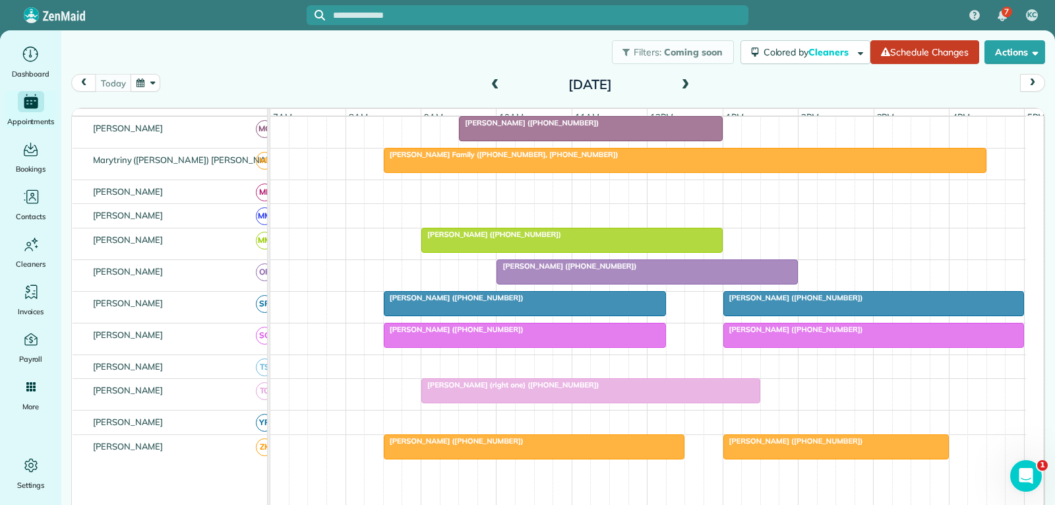
click at [831, 334] on span "[PERSON_NAME] ([PHONE_NUMBER])" at bounding box center [793, 329] width 141 height 9
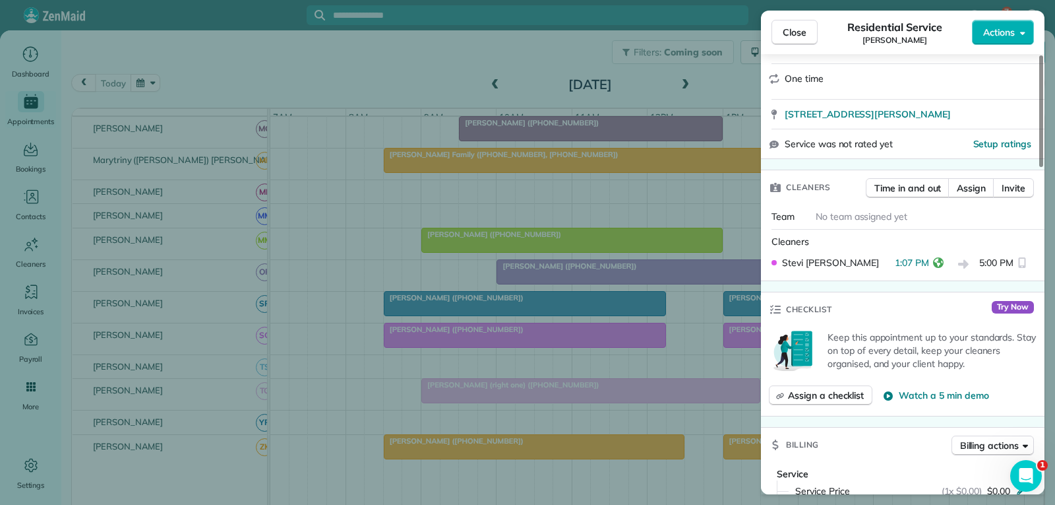
scroll to position [264, 0]
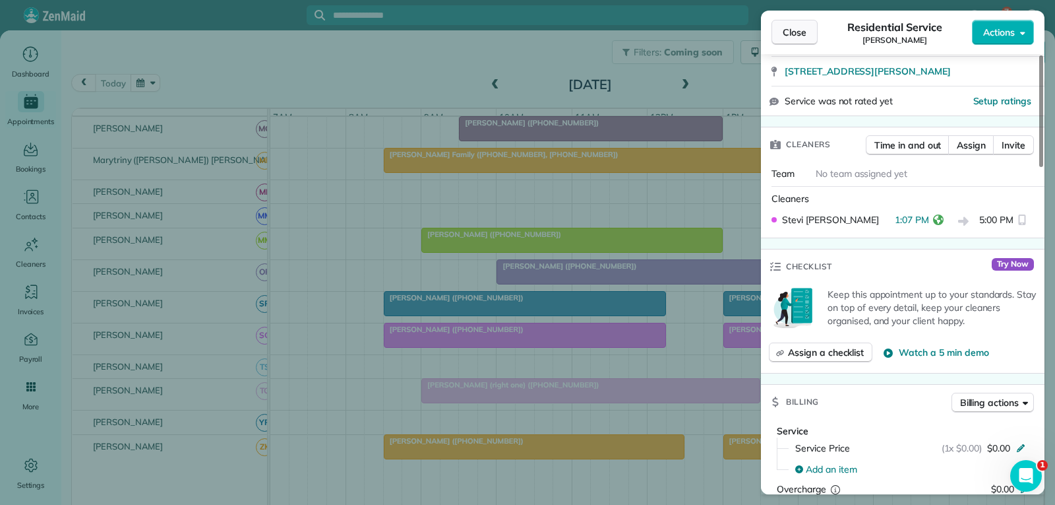
click at [788, 30] on span "Close" at bounding box center [795, 32] width 24 height 13
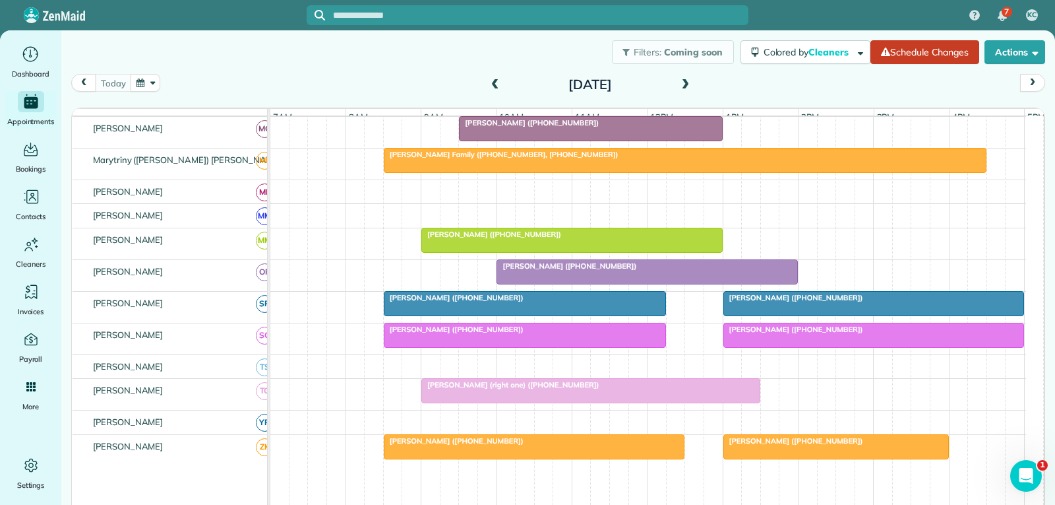
click at [567, 402] on div at bounding box center [591, 391] width 338 height 24
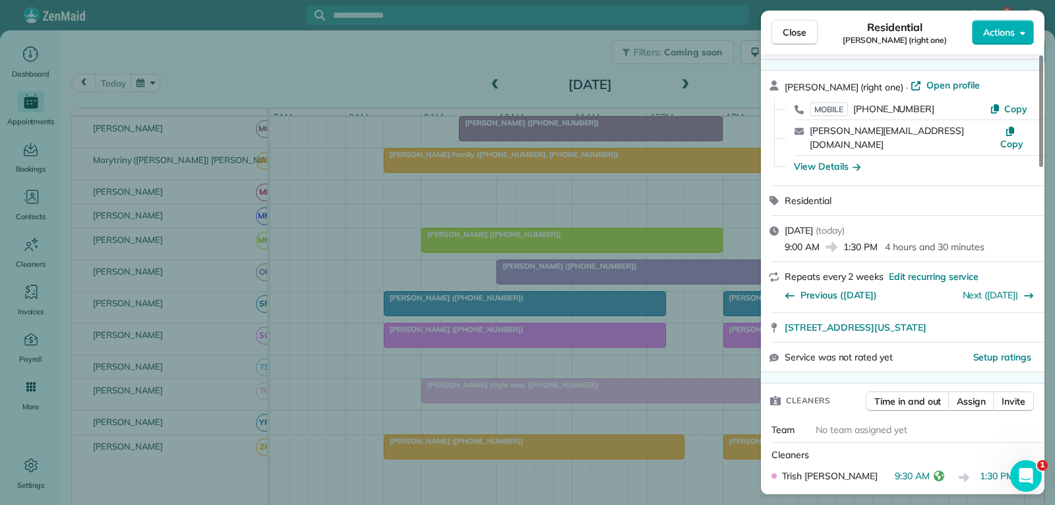
scroll to position [66, 0]
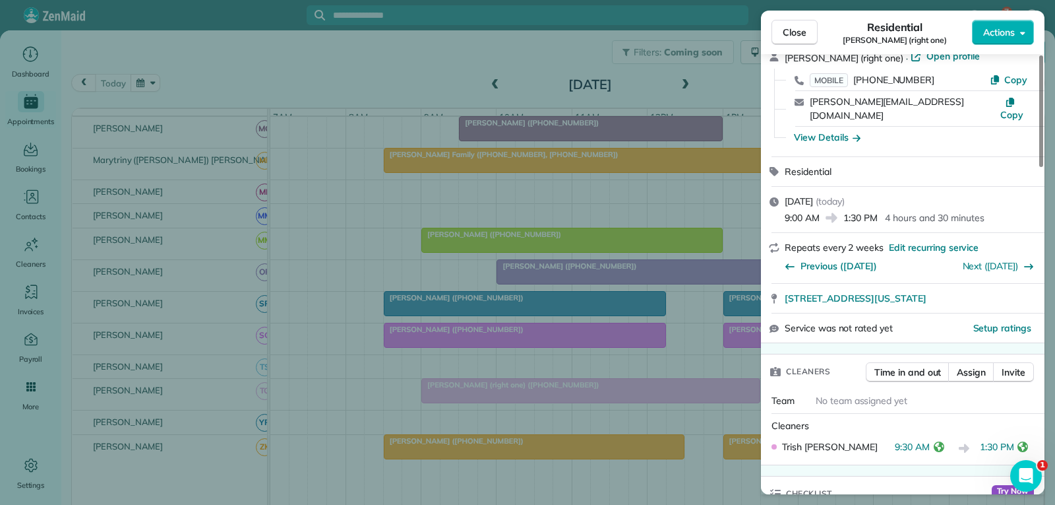
drag, startPoint x: 788, startPoint y: 32, endPoint x: 782, endPoint y: 42, distance: 12.1
click at [788, 32] on span "Close" at bounding box center [795, 32] width 24 height 13
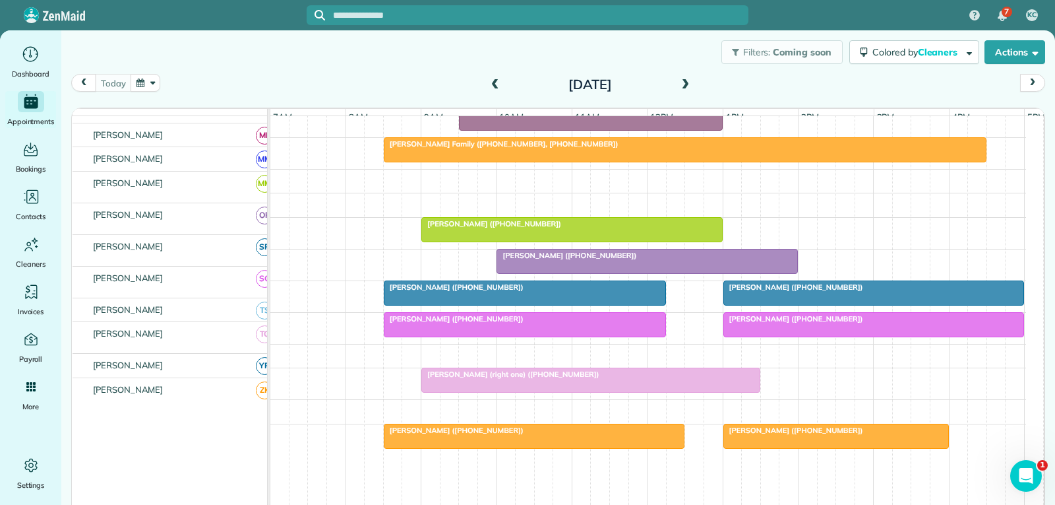
scroll to position [584, 0]
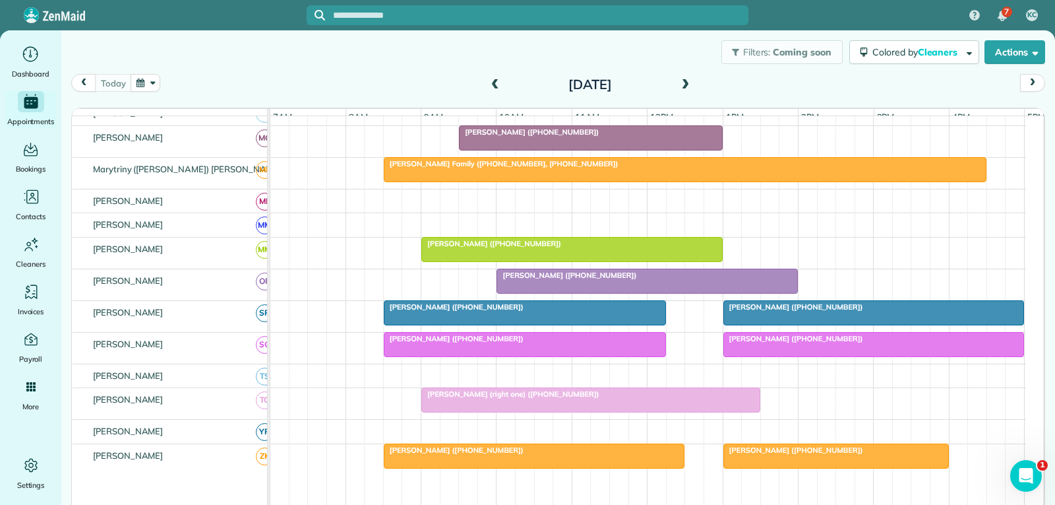
click at [608, 280] on div "[PERSON_NAME] ([PHONE_NUMBER])" at bounding box center [648, 274] width 294 height 9
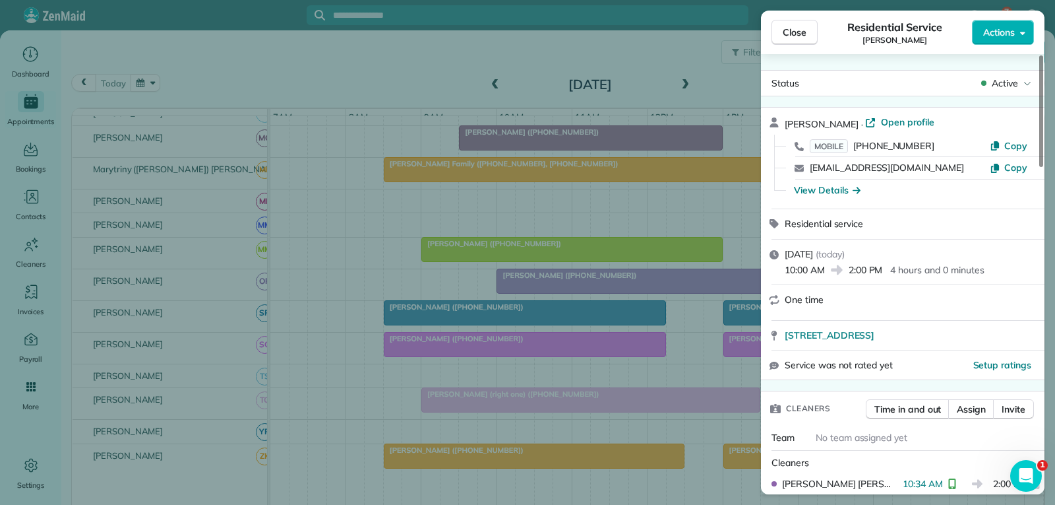
scroll to position [135, 0]
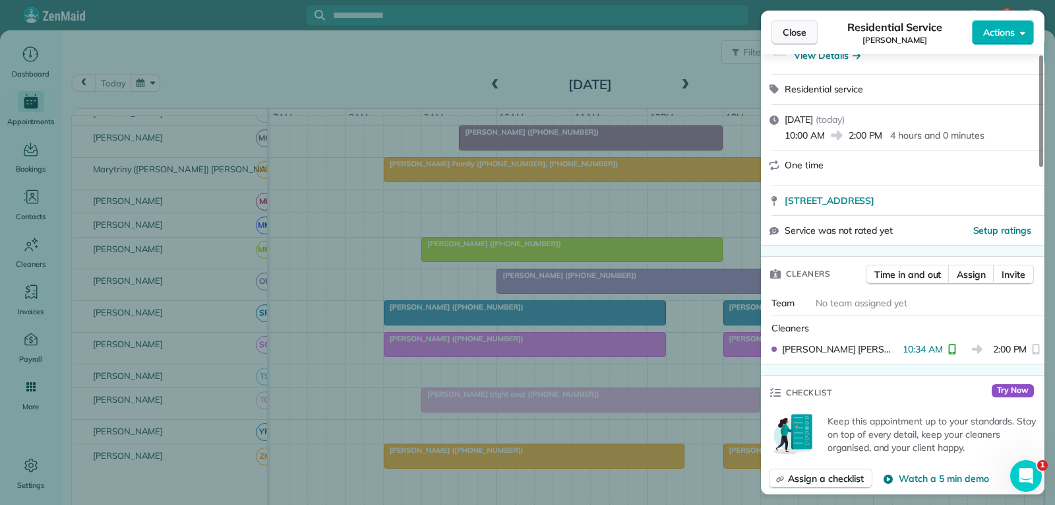
click at [799, 28] on span "Close" at bounding box center [795, 32] width 24 height 13
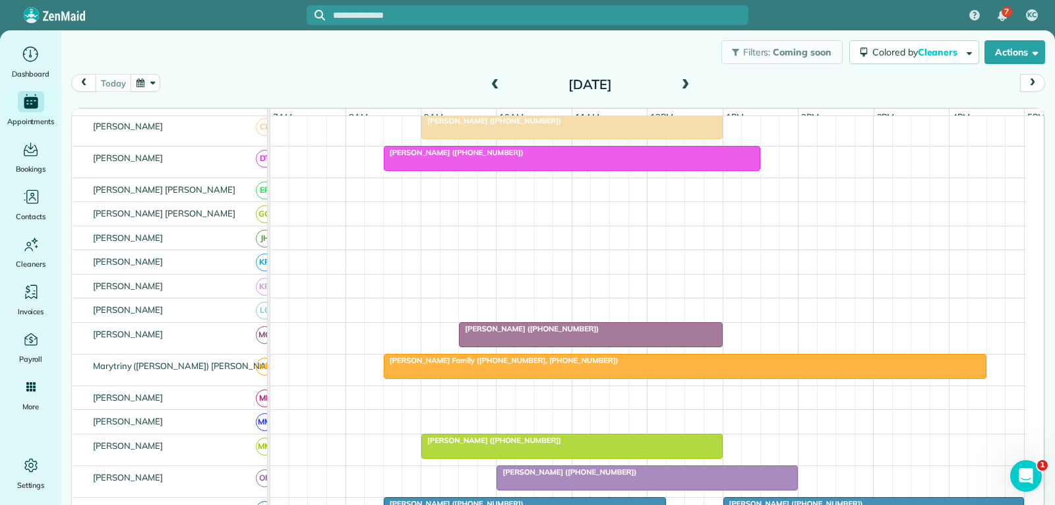
scroll to position [387, 0]
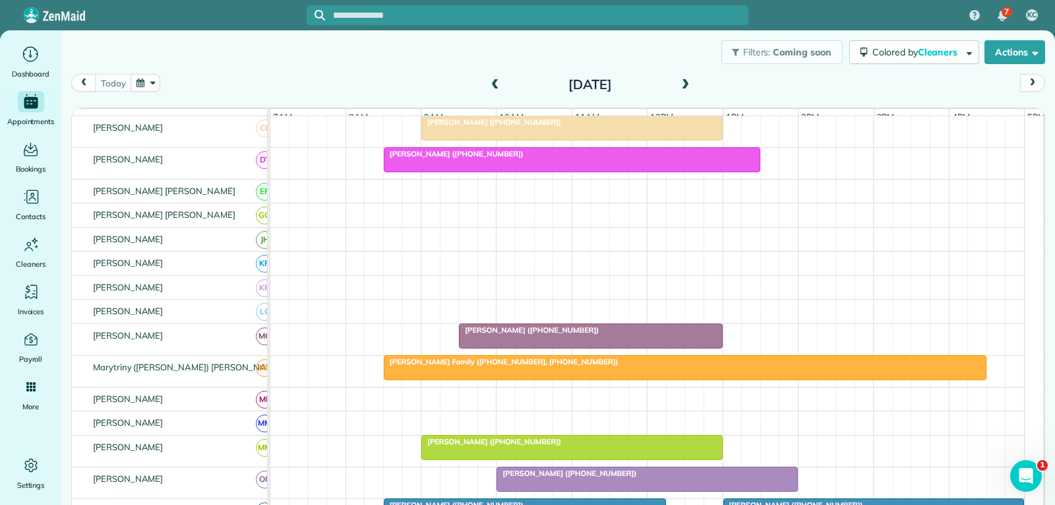
click at [608, 345] on div at bounding box center [591, 336] width 262 height 24
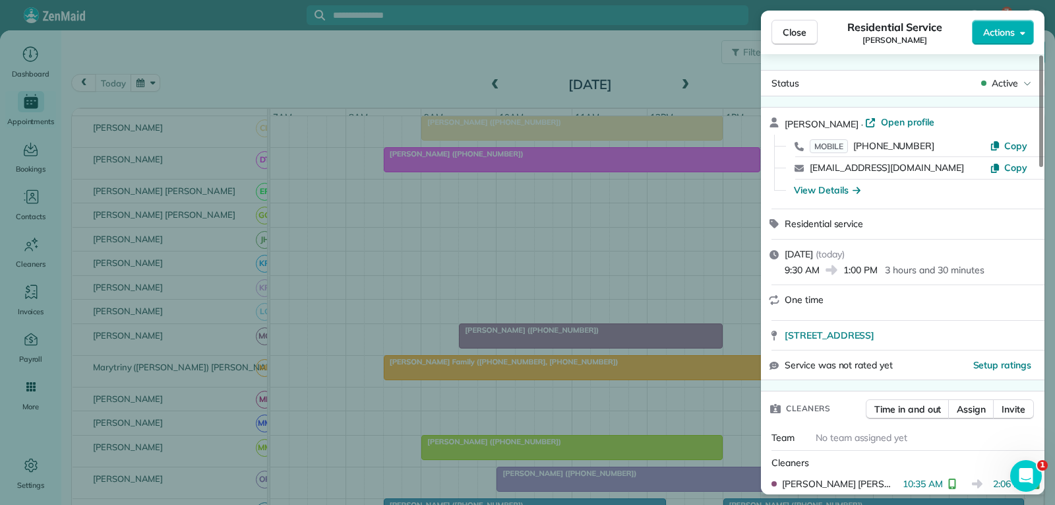
scroll to position [66, 0]
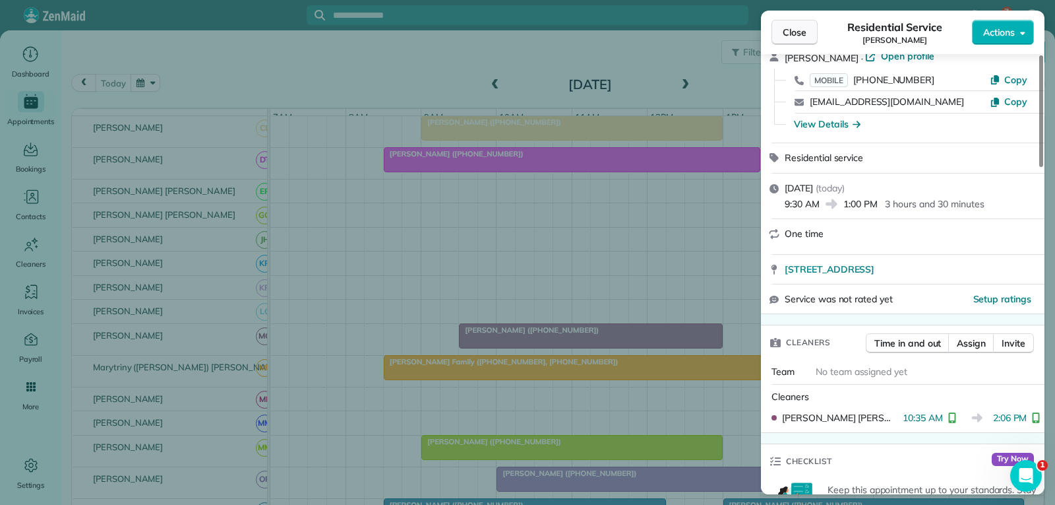
click at [796, 32] on span "Close" at bounding box center [795, 32] width 24 height 13
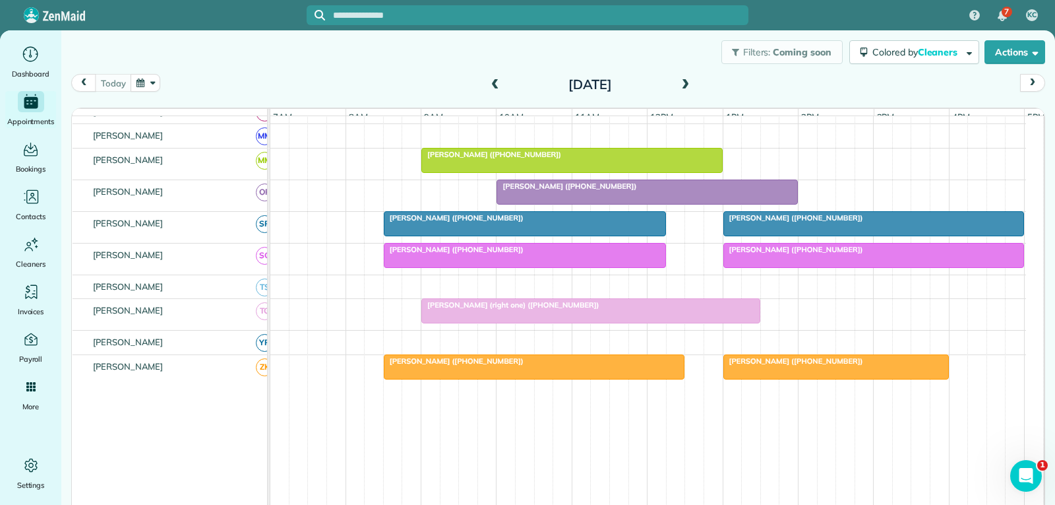
scroll to position [650, 0]
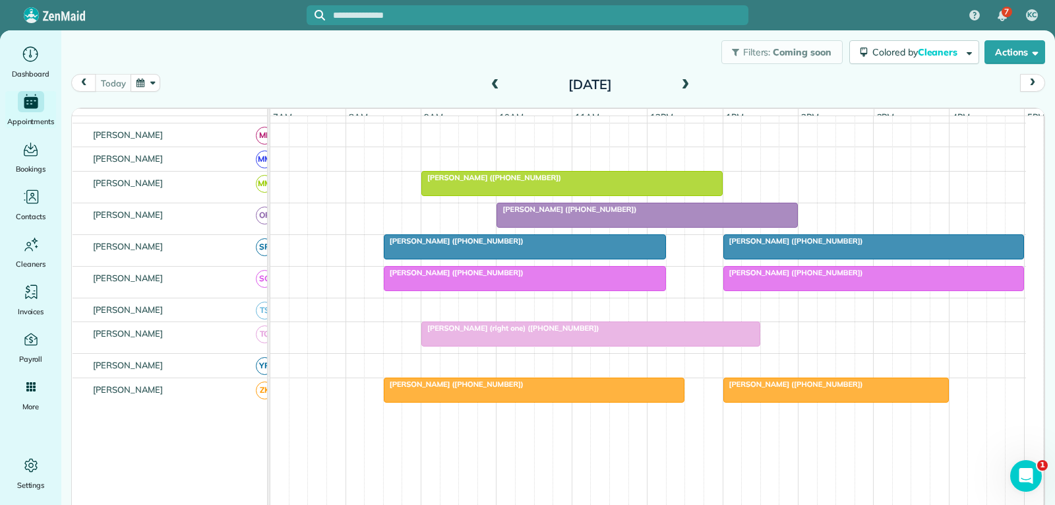
click at [571, 290] on div at bounding box center [525, 278] width 281 height 24
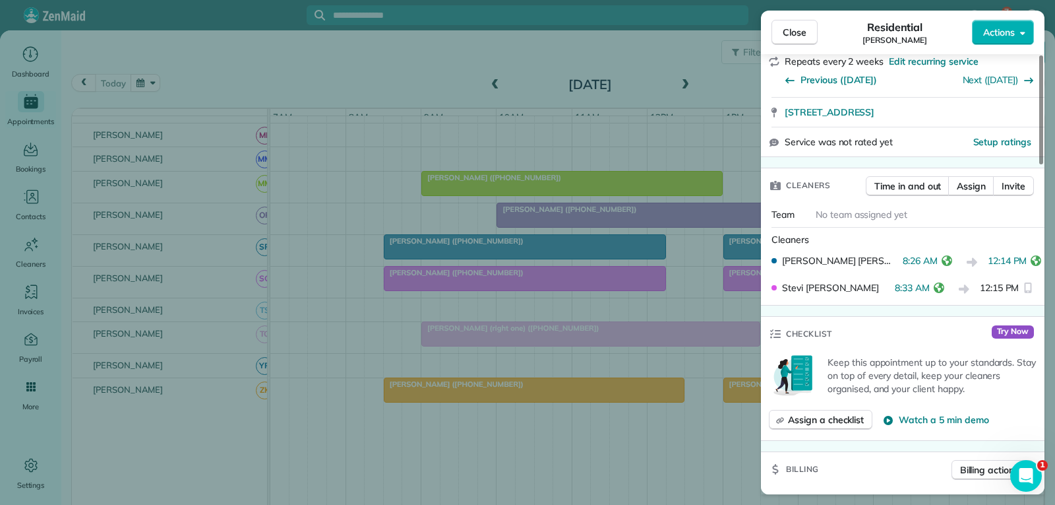
scroll to position [264, 0]
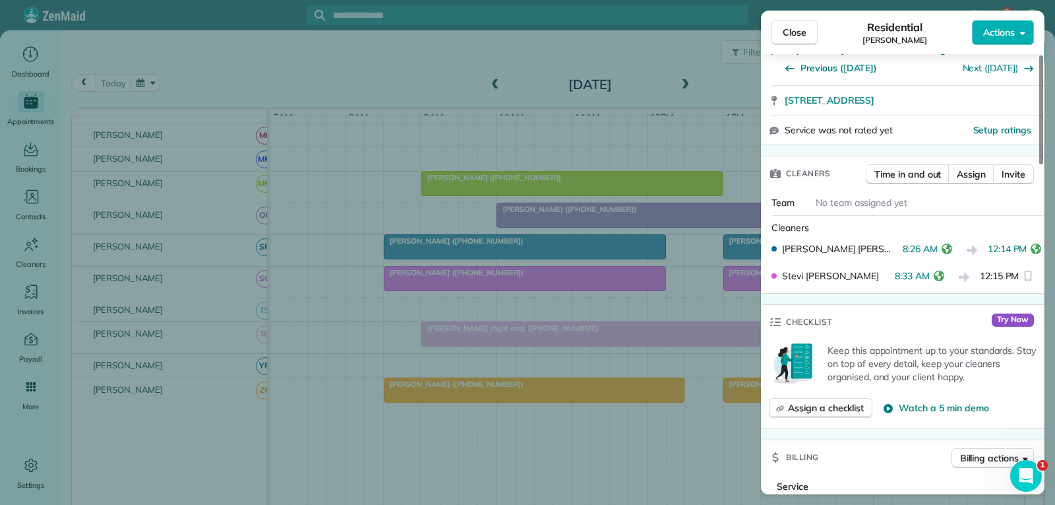
drag, startPoint x: 794, startPoint y: 34, endPoint x: 757, endPoint y: 64, distance: 47.3
click at [794, 34] on span "Close" at bounding box center [795, 32] width 24 height 13
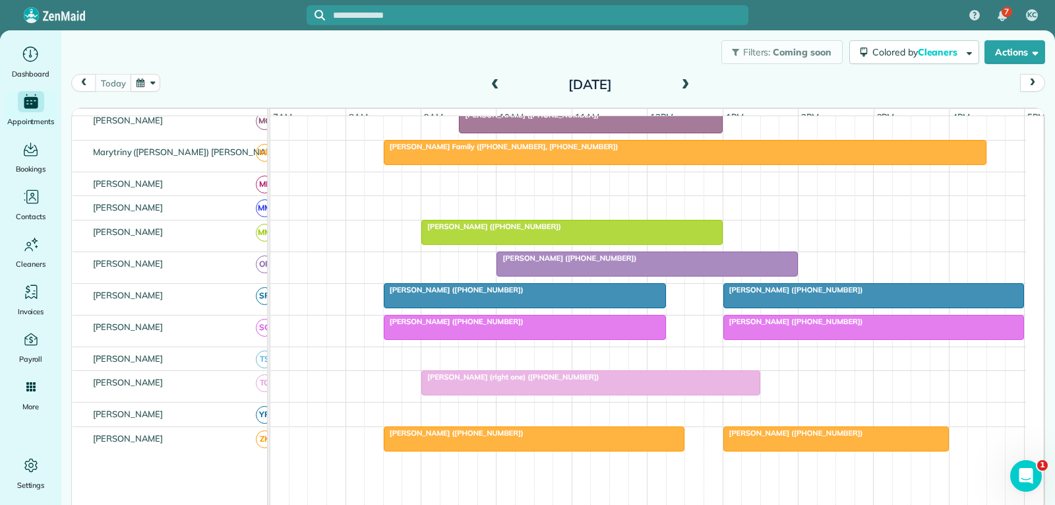
scroll to position [584, 0]
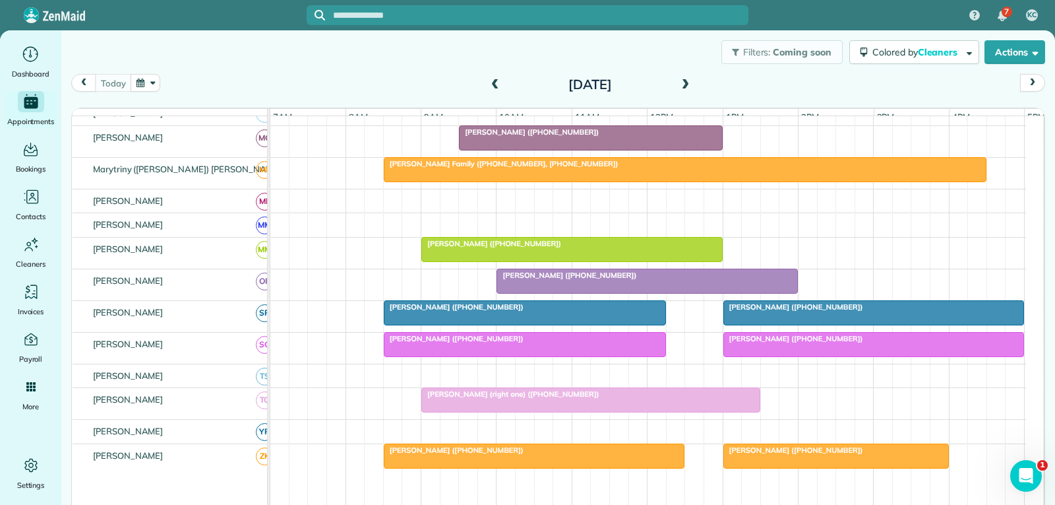
click at [638, 280] on div "[PERSON_NAME] ([PHONE_NUMBER])" at bounding box center [648, 274] width 294 height 9
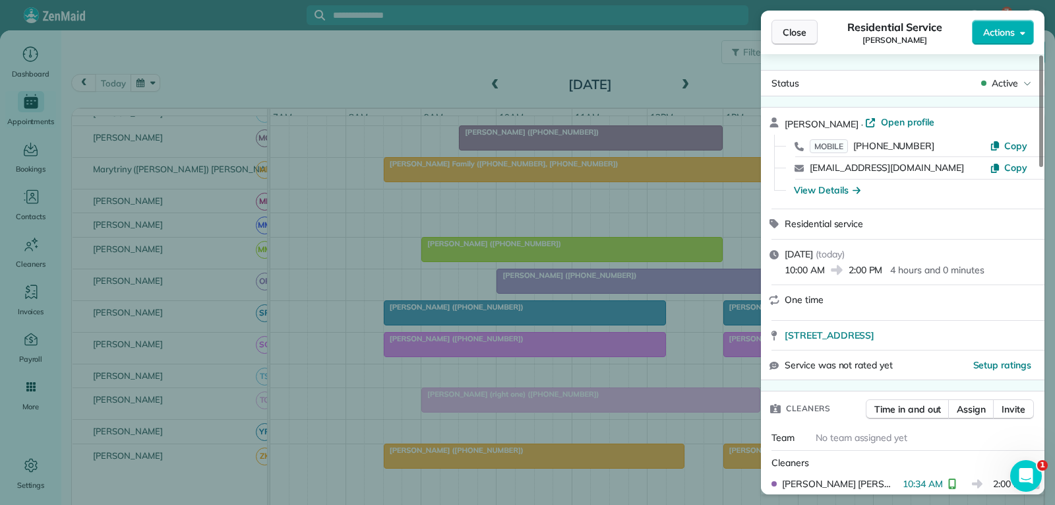
click at [790, 36] on span "Close" at bounding box center [795, 32] width 24 height 13
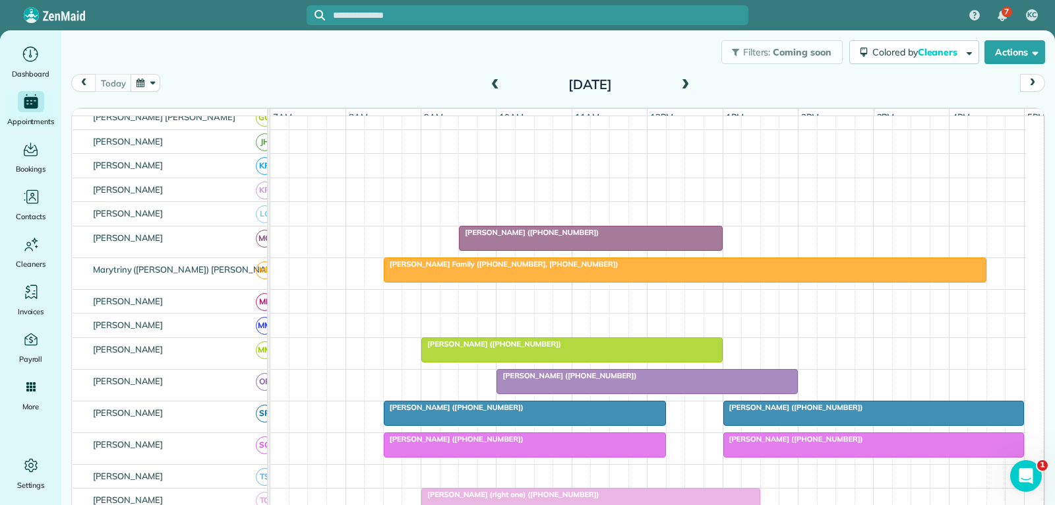
scroll to position [453, 0]
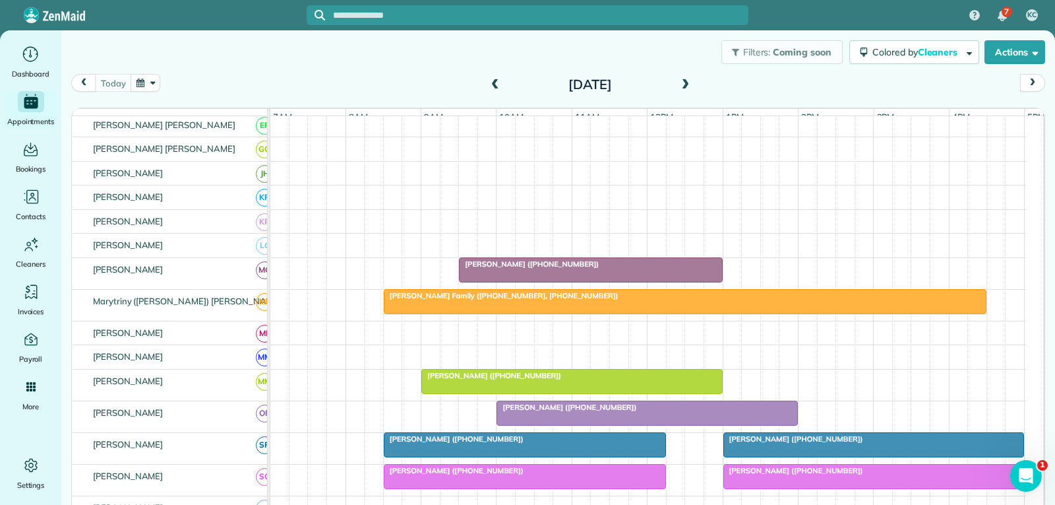
click at [601, 313] on div at bounding box center [686, 302] width 602 height 24
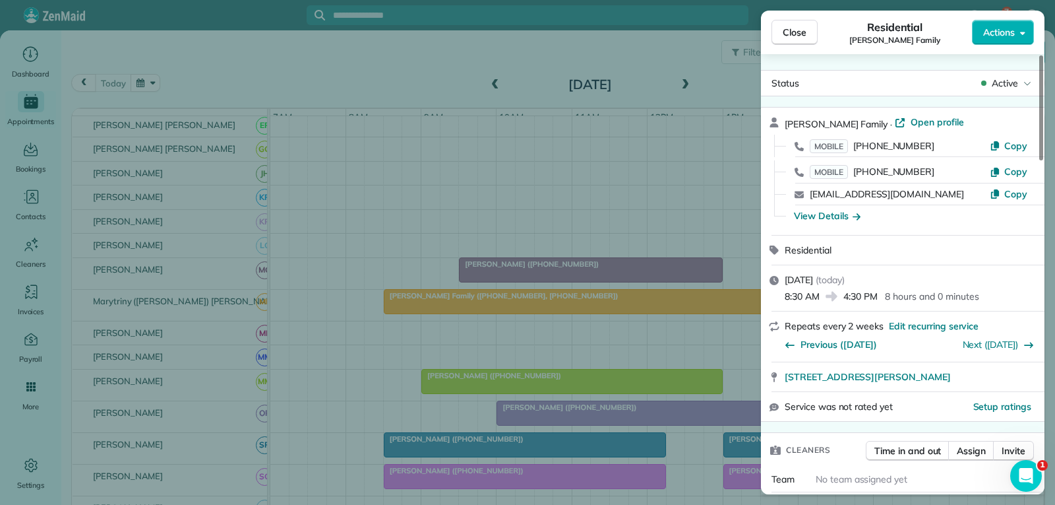
scroll to position [132, 0]
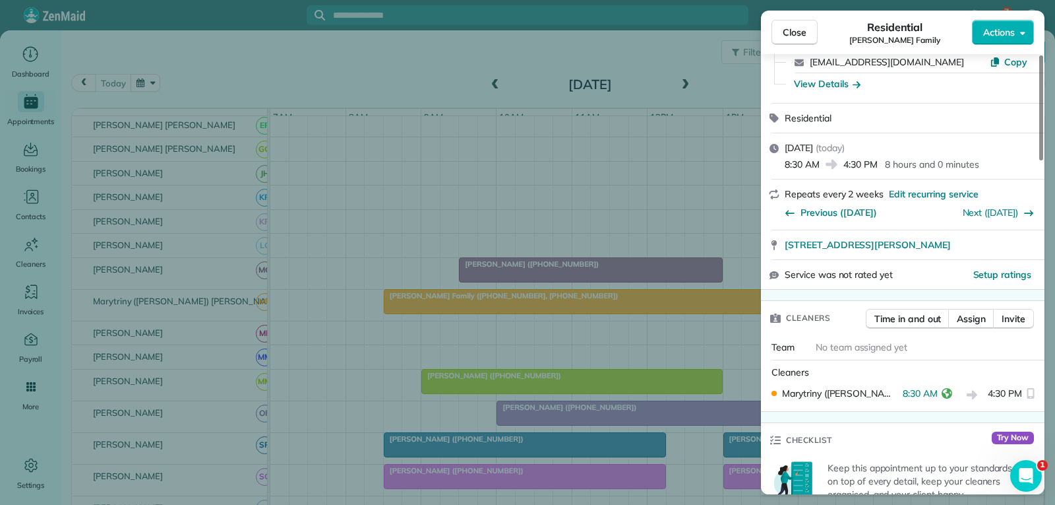
drag, startPoint x: 807, startPoint y: 31, endPoint x: 751, endPoint y: 86, distance: 77.9
click at [807, 31] on button "Close" at bounding box center [795, 32] width 46 height 25
